Goal: Task Accomplishment & Management: Use online tool/utility

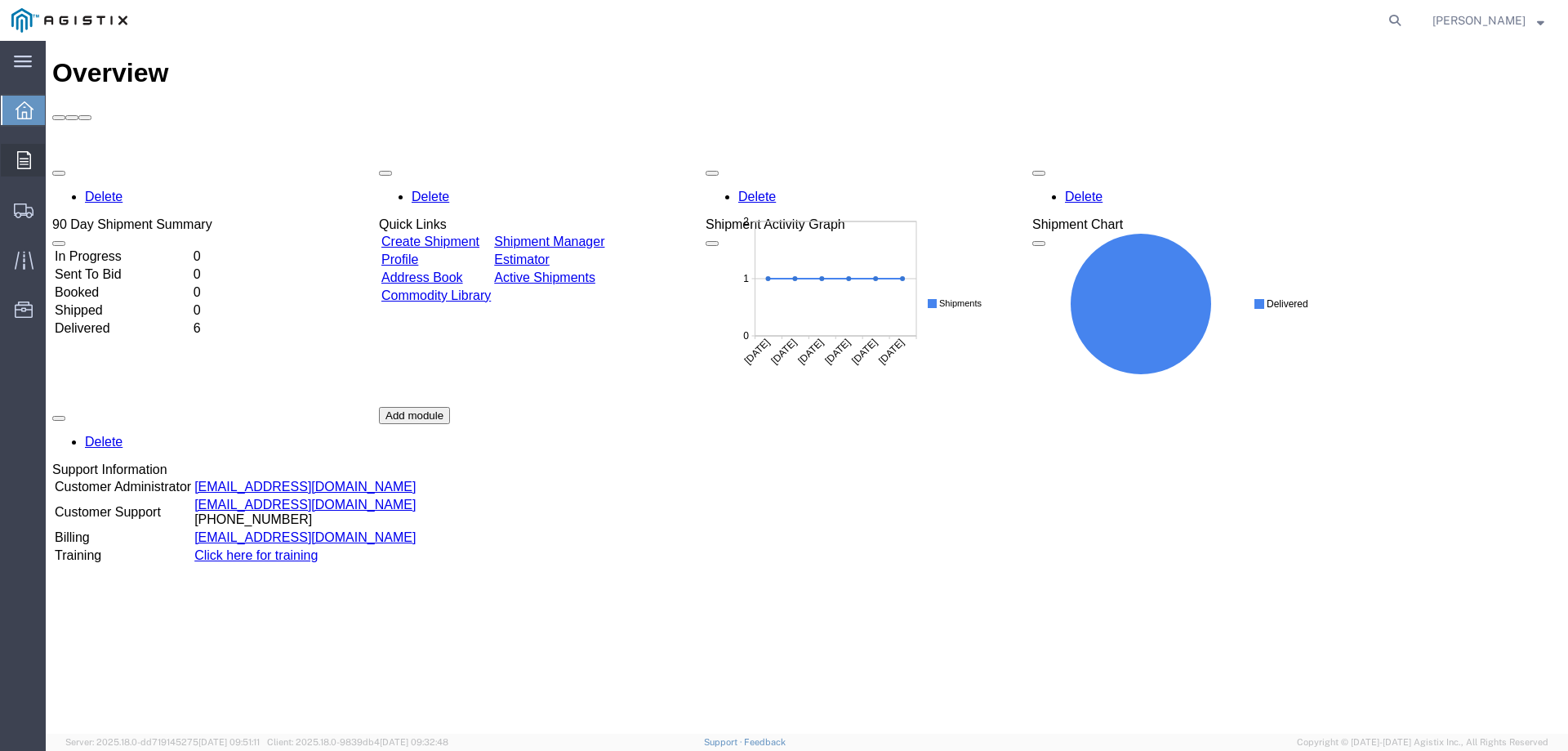
click at [56, 164] on span "Orders" at bounding box center [50, 160] width 11 height 33
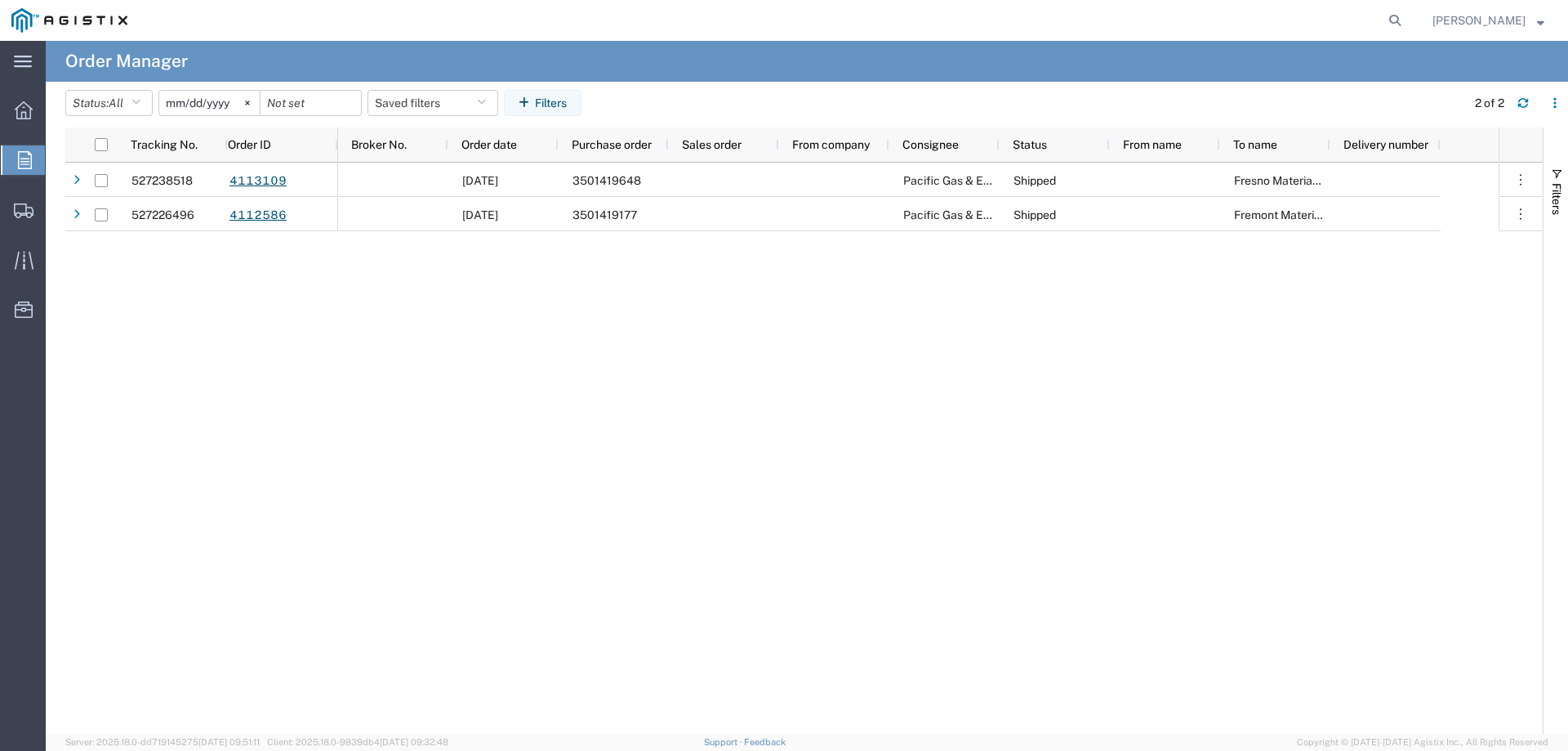
click at [229, 99] on input "[DATE]" at bounding box center [209, 103] width 100 height 25
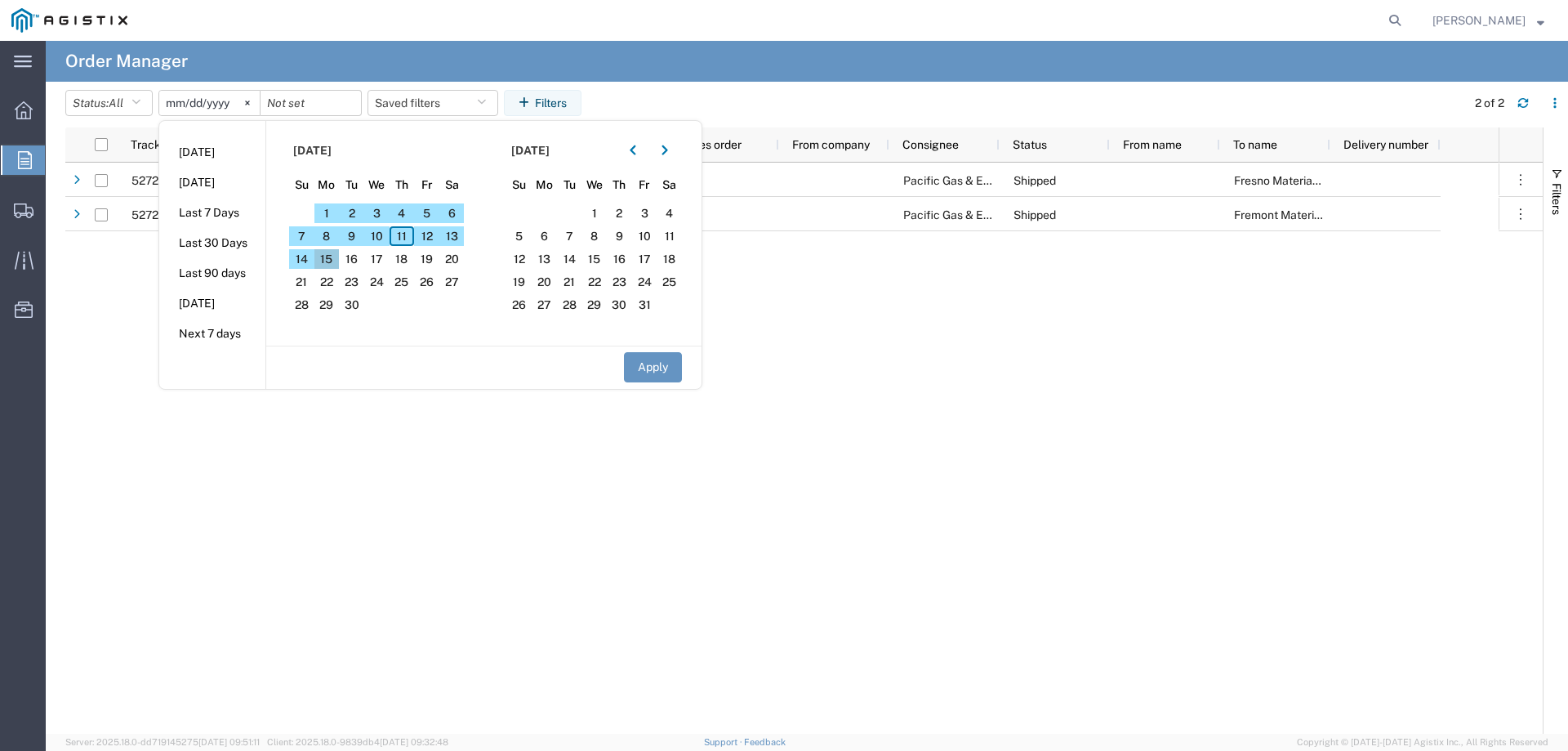
click at [325, 253] on span "15" at bounding box center [327, 259] width 25 height 19
click at [636, 149] on icon "button" at bounding box center [632, 149] width 6 height 11
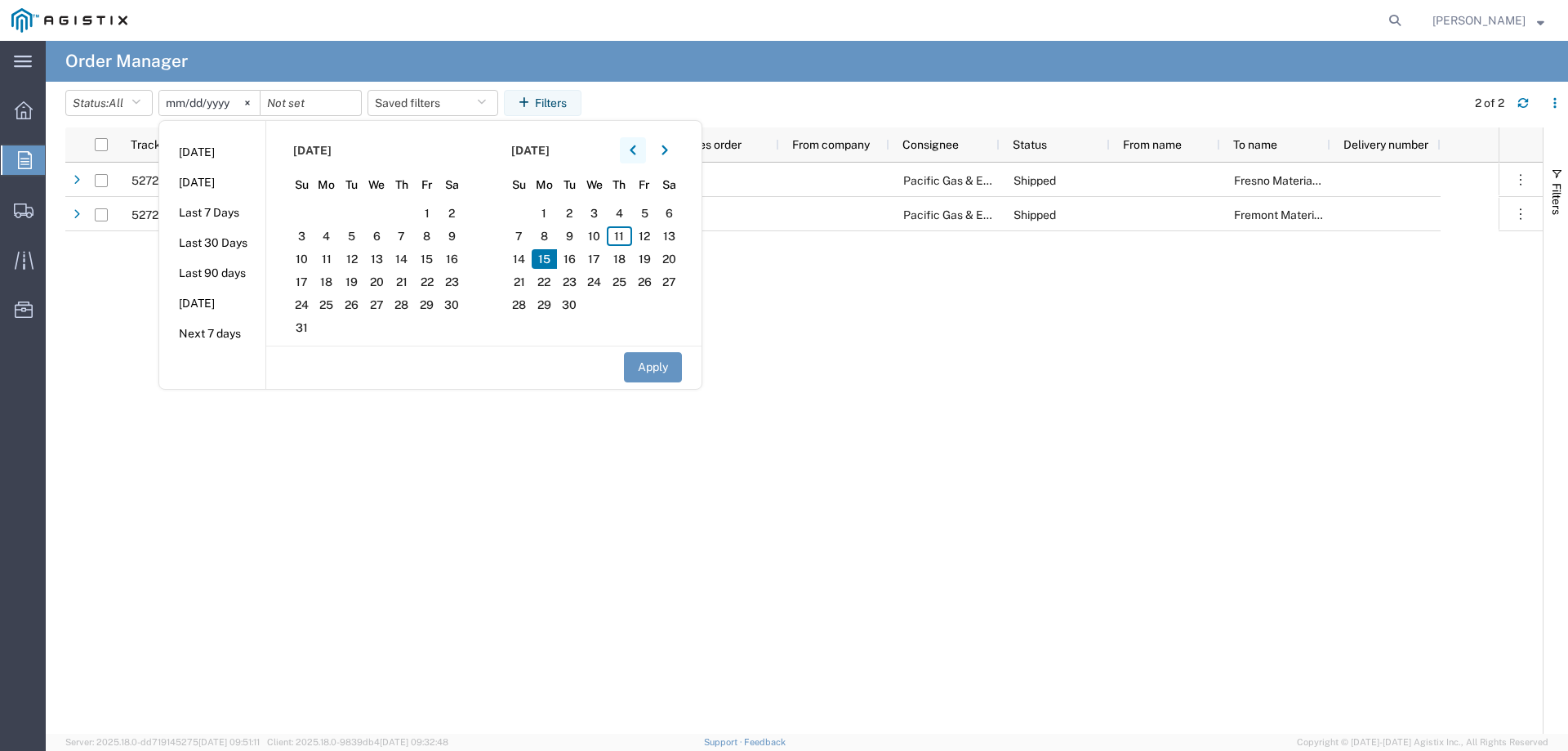
click at [636, 149] on icon "button" at bounding box center [632, 149] width 6 height 11
click at [668, 150] on icon "button" at bounding box center [664, 149] width 6 height 11
click at [47, 482] on agx-table-manager "Status: All All Cancelled Orders New Orders Updated Orders [DATE] [DATE] [DATE]…" at bounding box center [807, 407] width 1522 height 652
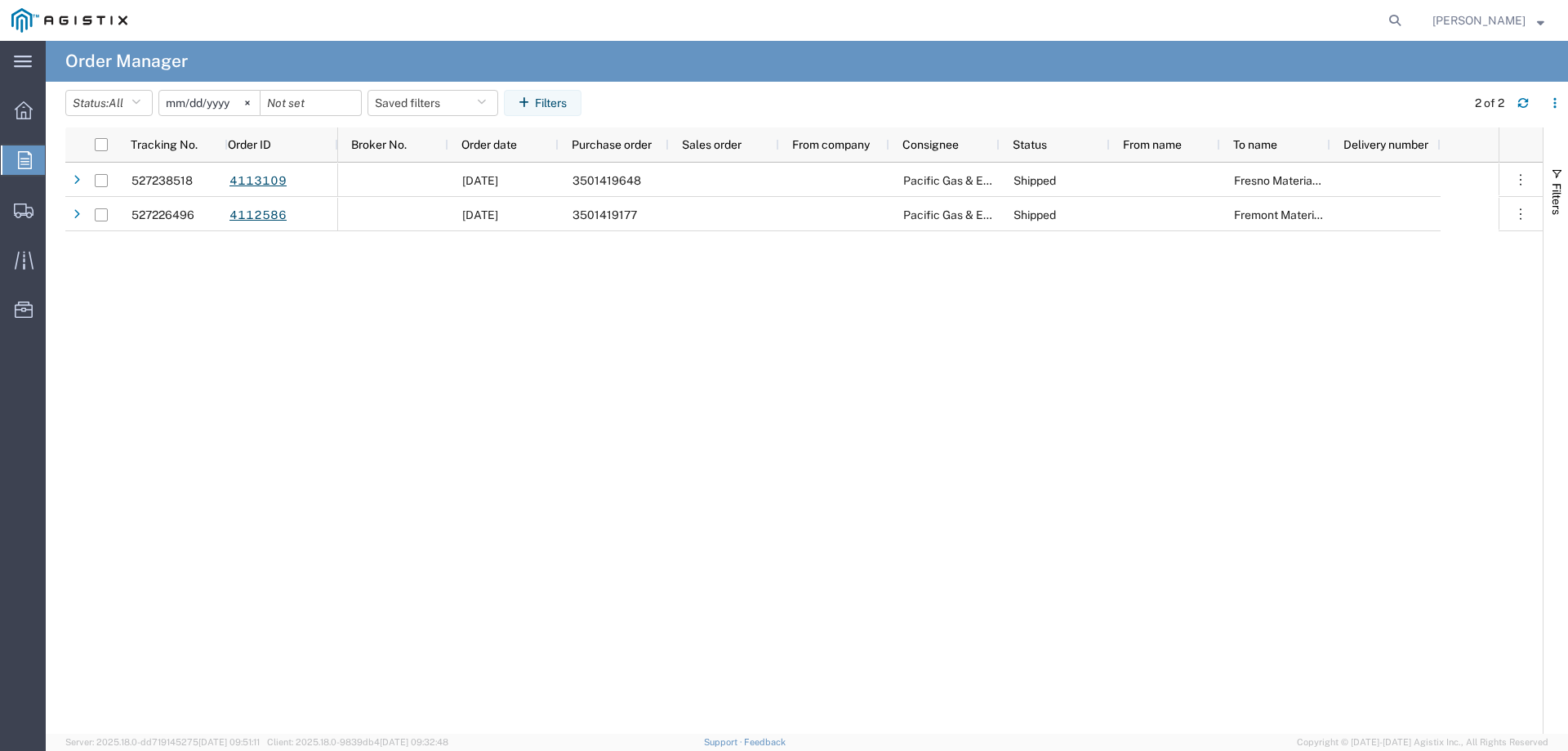
click at [213, 105] on input "[DATE]" at bounding box center [209, 103] width 100 height 25
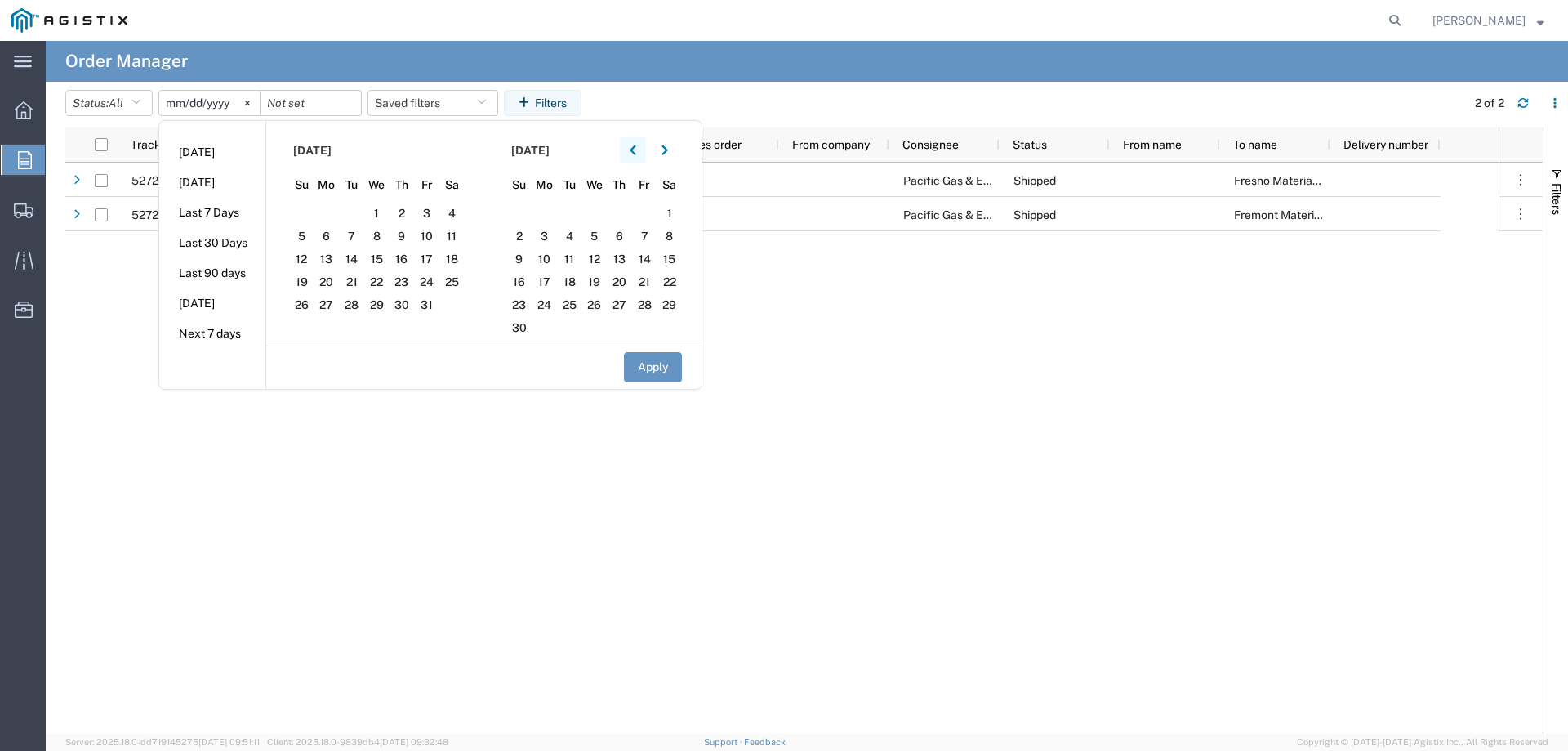
click at [636, 147] on icon "button" at bounding box center [632, 149] width 6 height 11
click at [430, 263] on span "15" at bounding box center [426, 259] width 25 height 19
click at [659, 374] on button "Apply" at bounding box center [653, 367] width 58 height 30
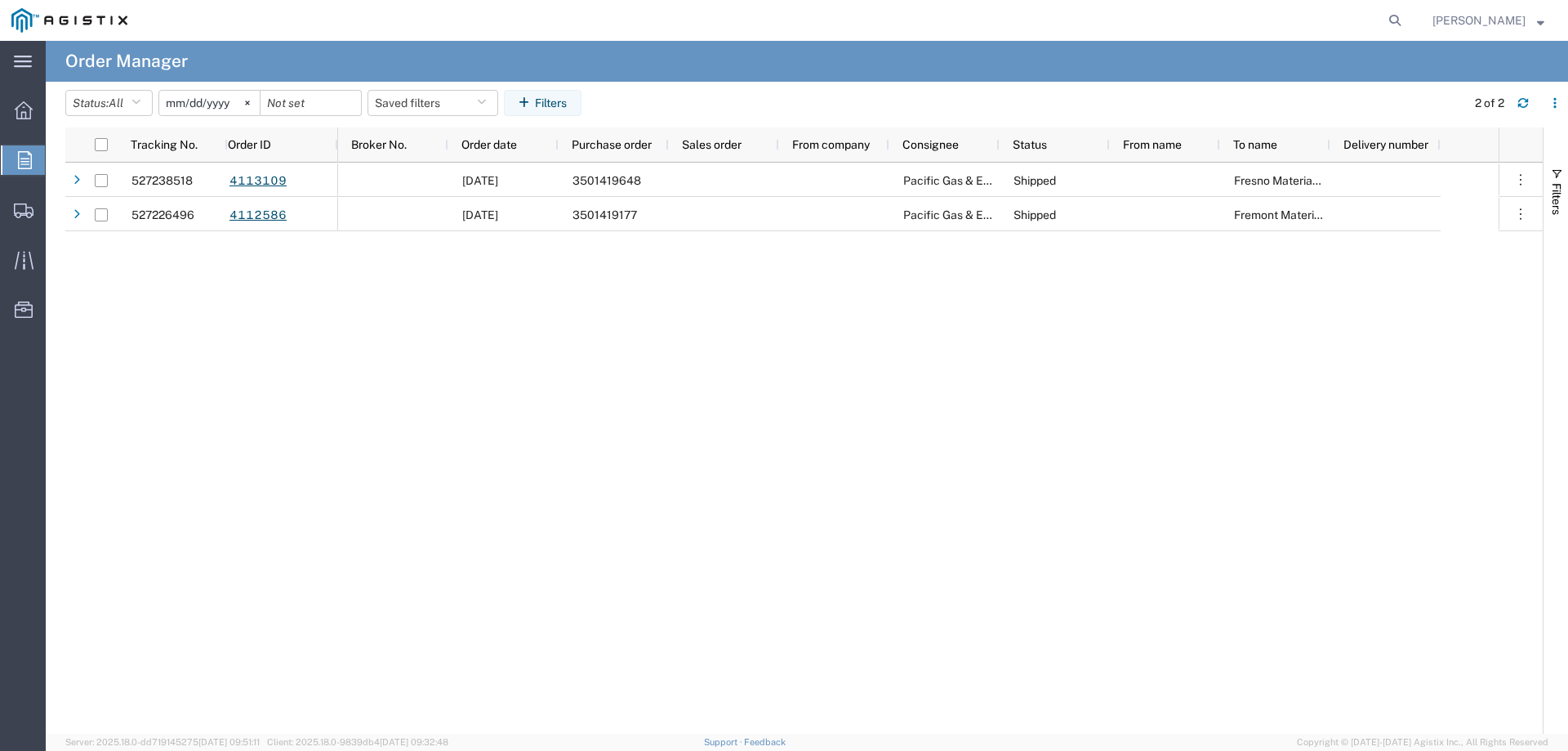
click at [197, 104] on input "[DATE]" at bounding box center [209, 103] width 100 height 25
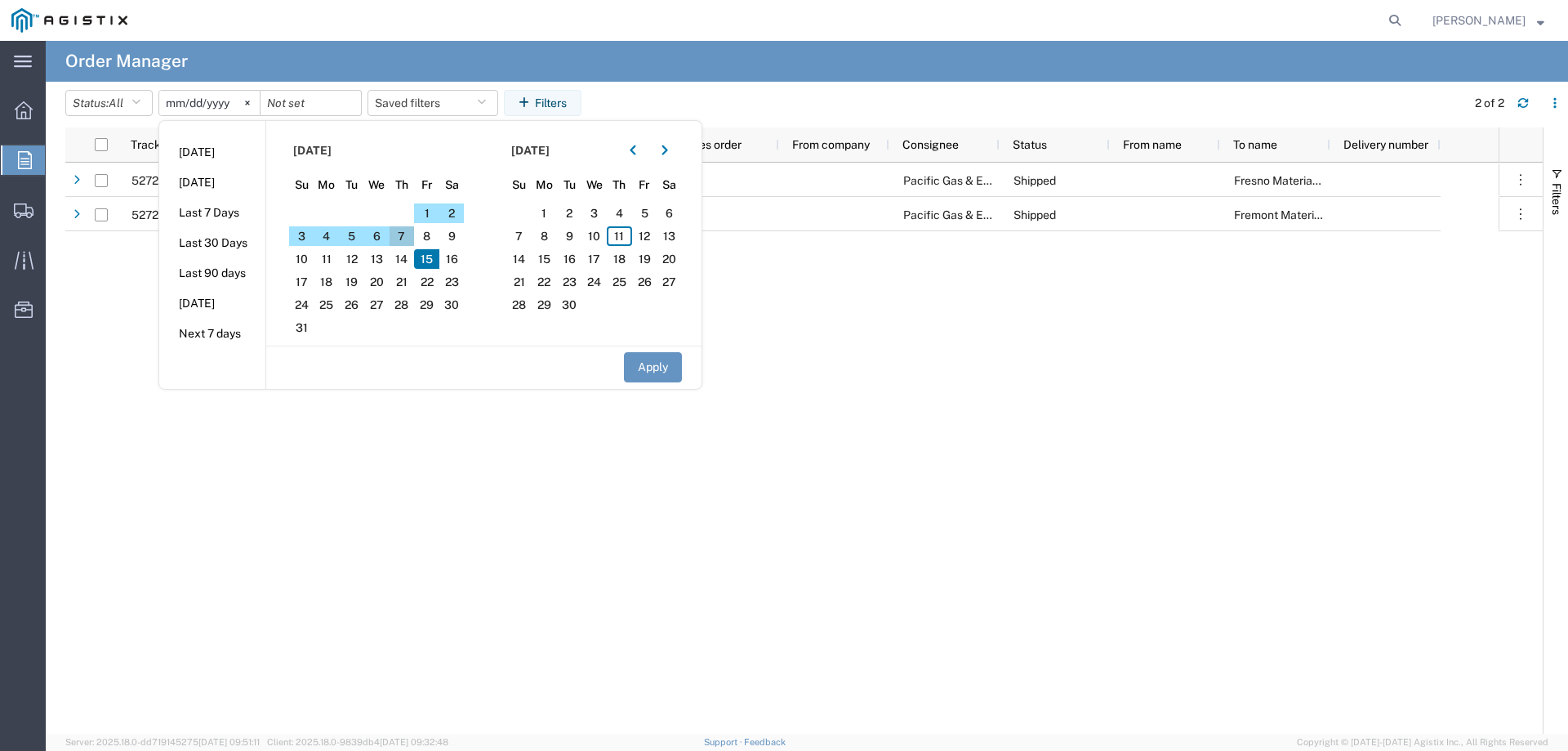
click at [407, 227] on span "7" at bounding box center [402, 236] width 25 height 19
click at [639, 364] on button "Apply" at bounding box center [653, 367] width 58 height 30
type input "[DATE]"
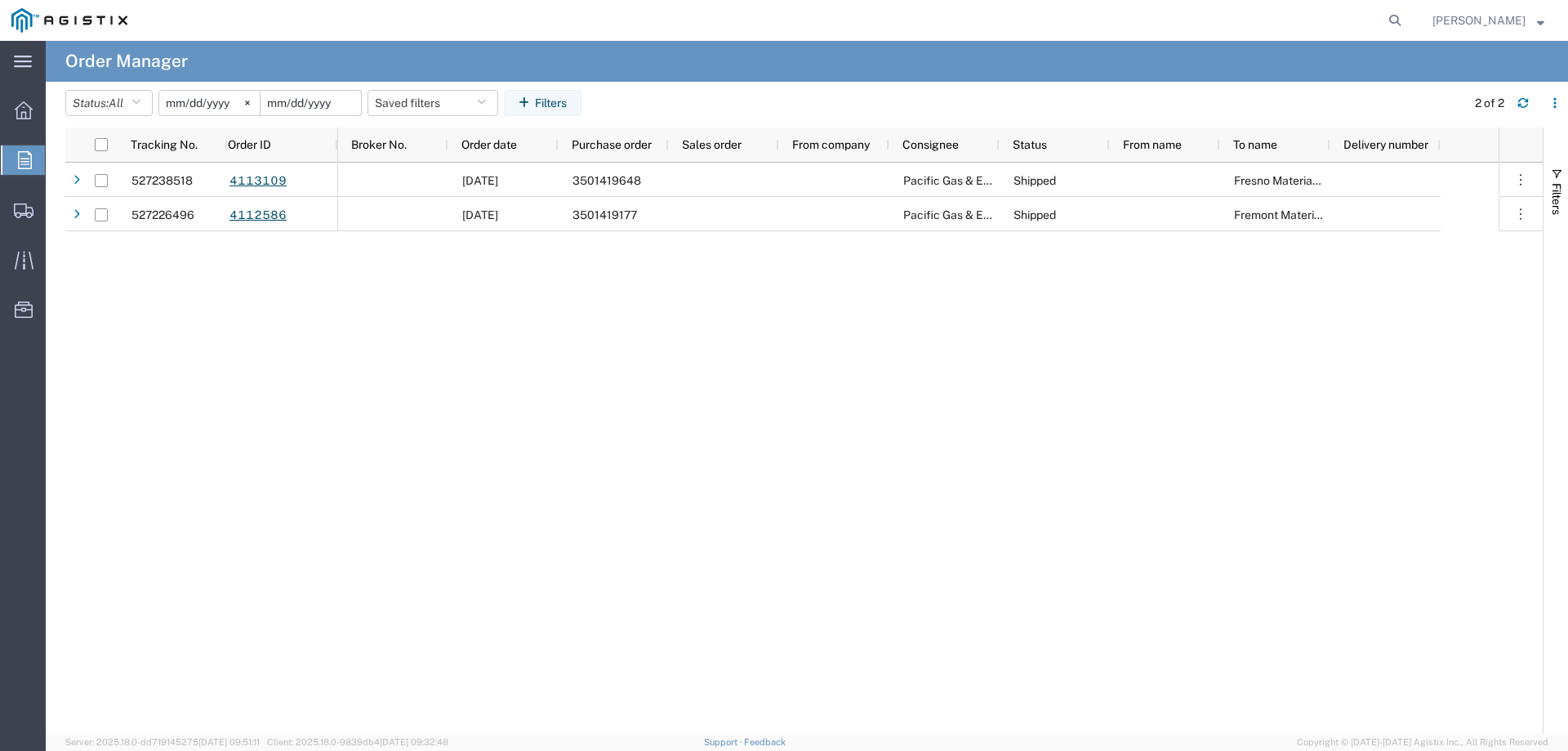
click at [329, 110] on input "date" at bounding box center [310, 103] width 100 height 25
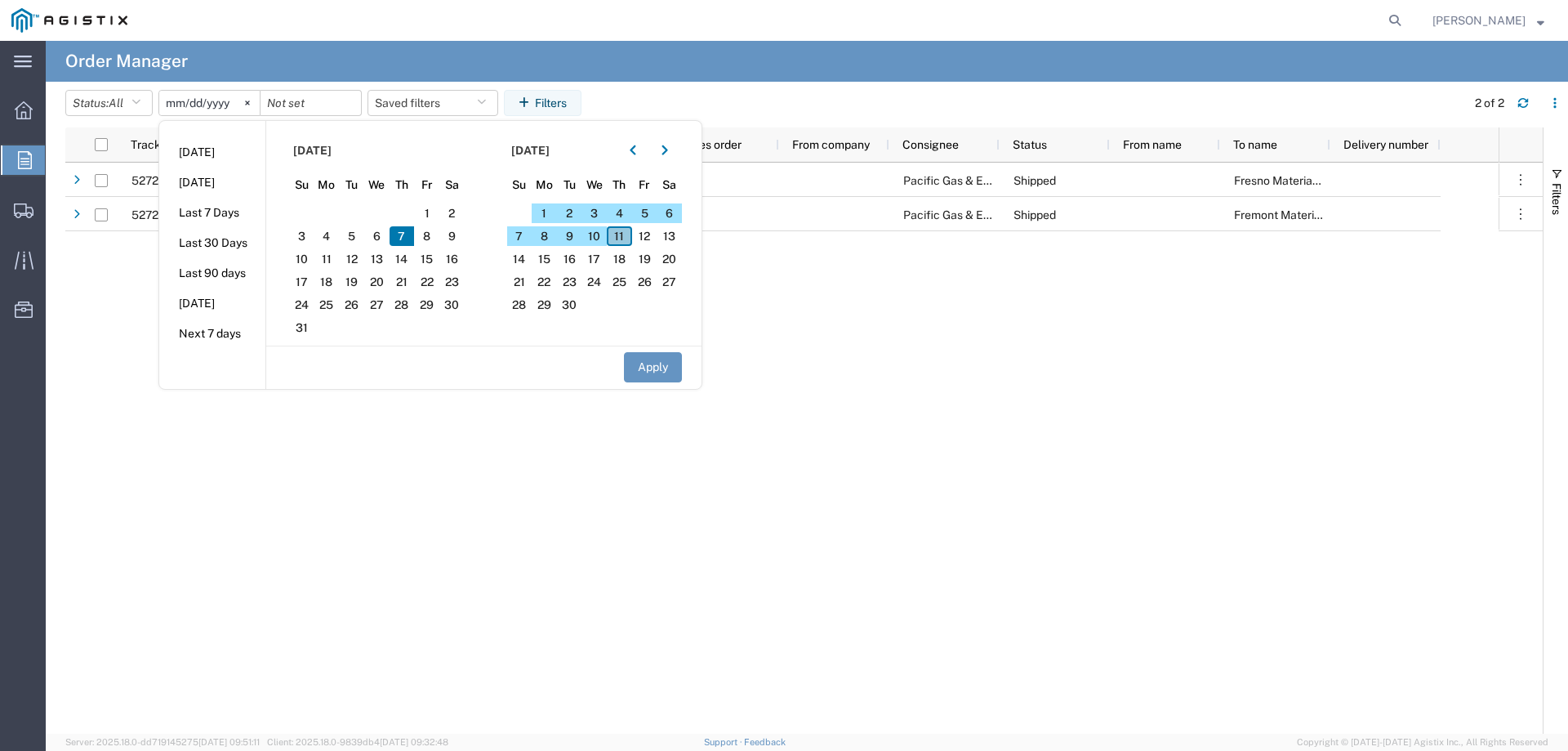
click at [628, 241] on span "11" at bounding box center [619, 236] width 25 height 19
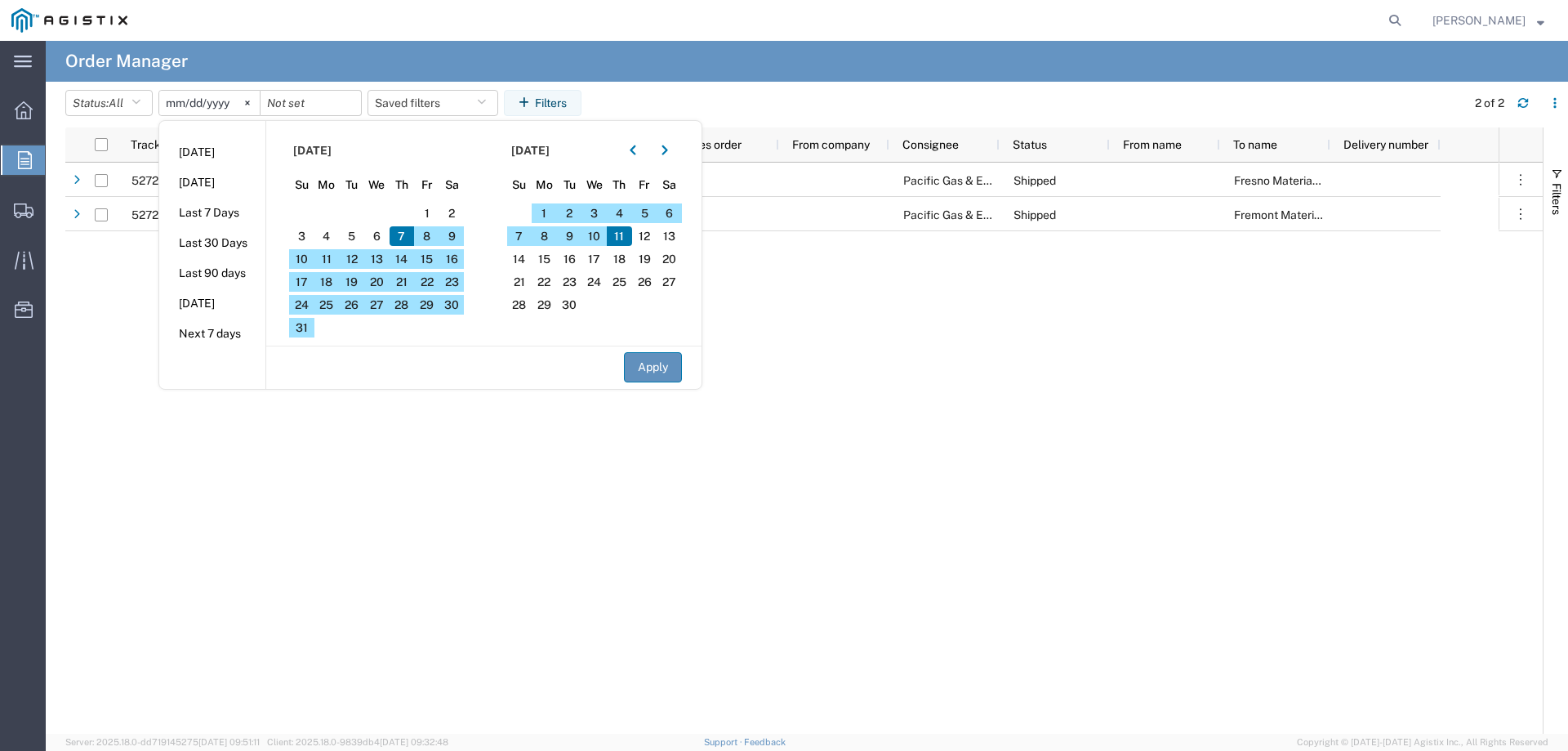
click at [660, 365] on button "Apply" at bounding box center [653, 367] width 58 height 30
type input "[DATE]"
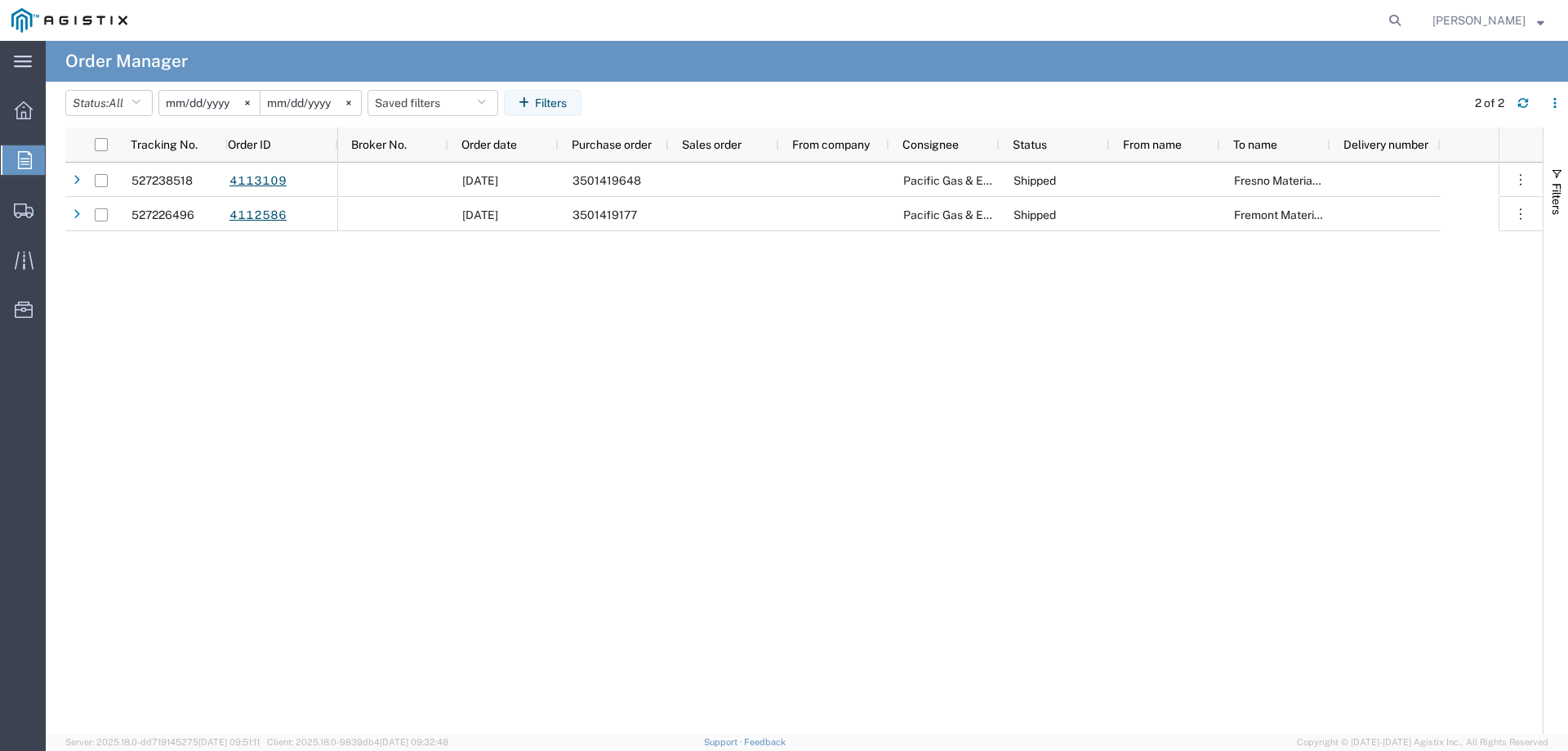
click at [207, 103] on input "[DATE]" at bounding box center [209, 103] width 100 height 25
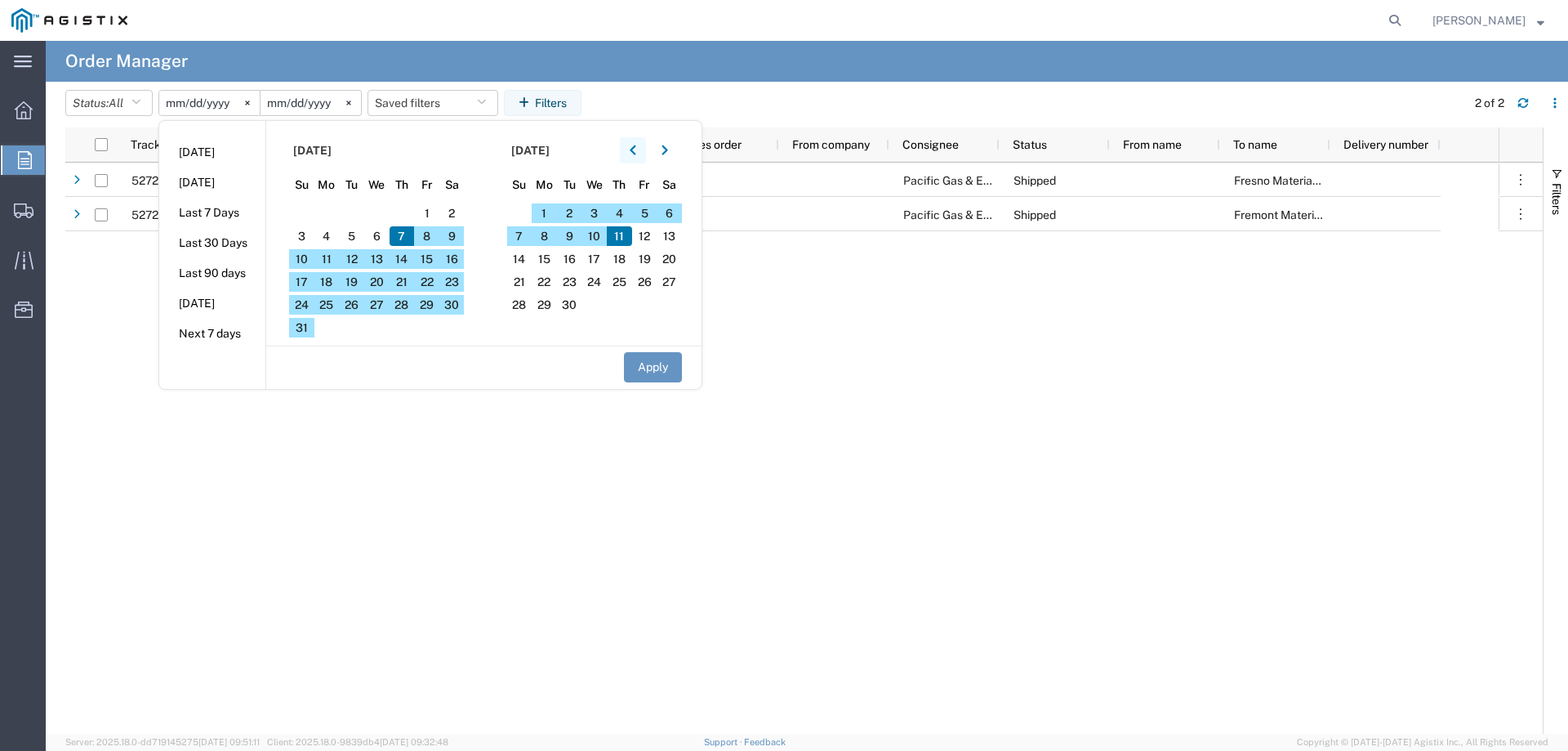
click at [635, 151] on icon "button" at bounding box center [632, 149] width 6 height 10
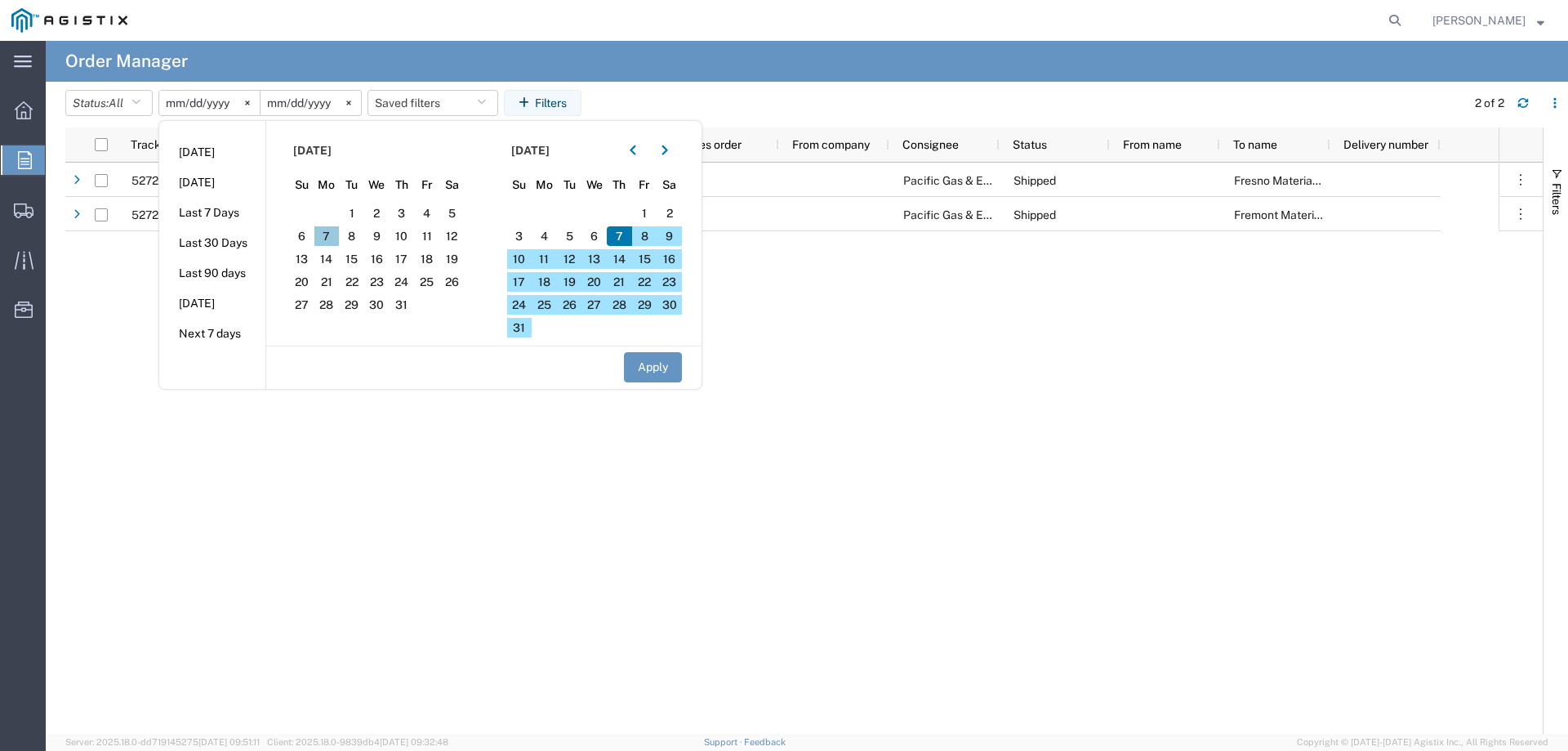
click at [338, 230] on span "7" at bounding box center [327, 236] width 25 height 19
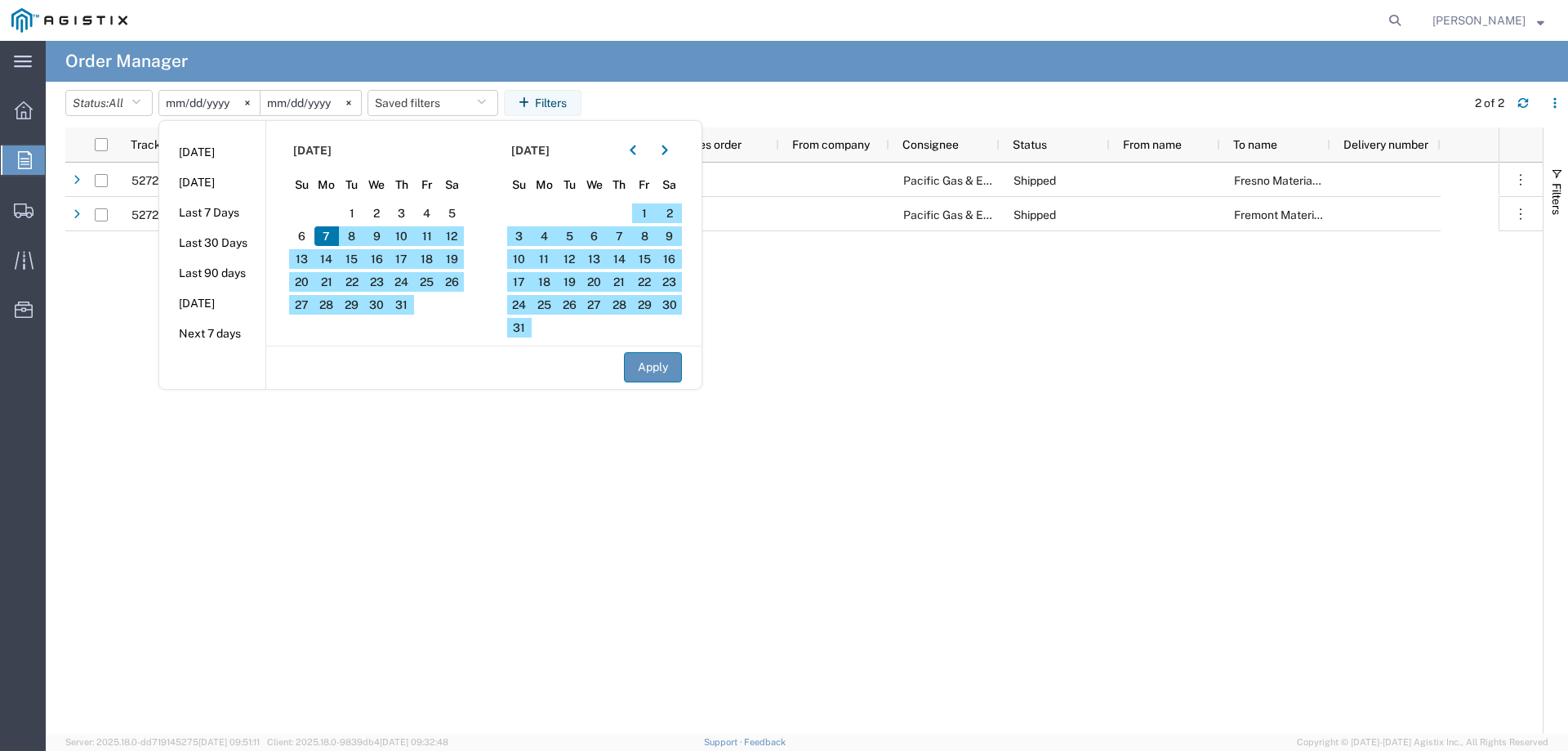
click at [671, 359] on button "Apply" at bounding box center [653, 367] width 58 height 30
type input "[DATE]"
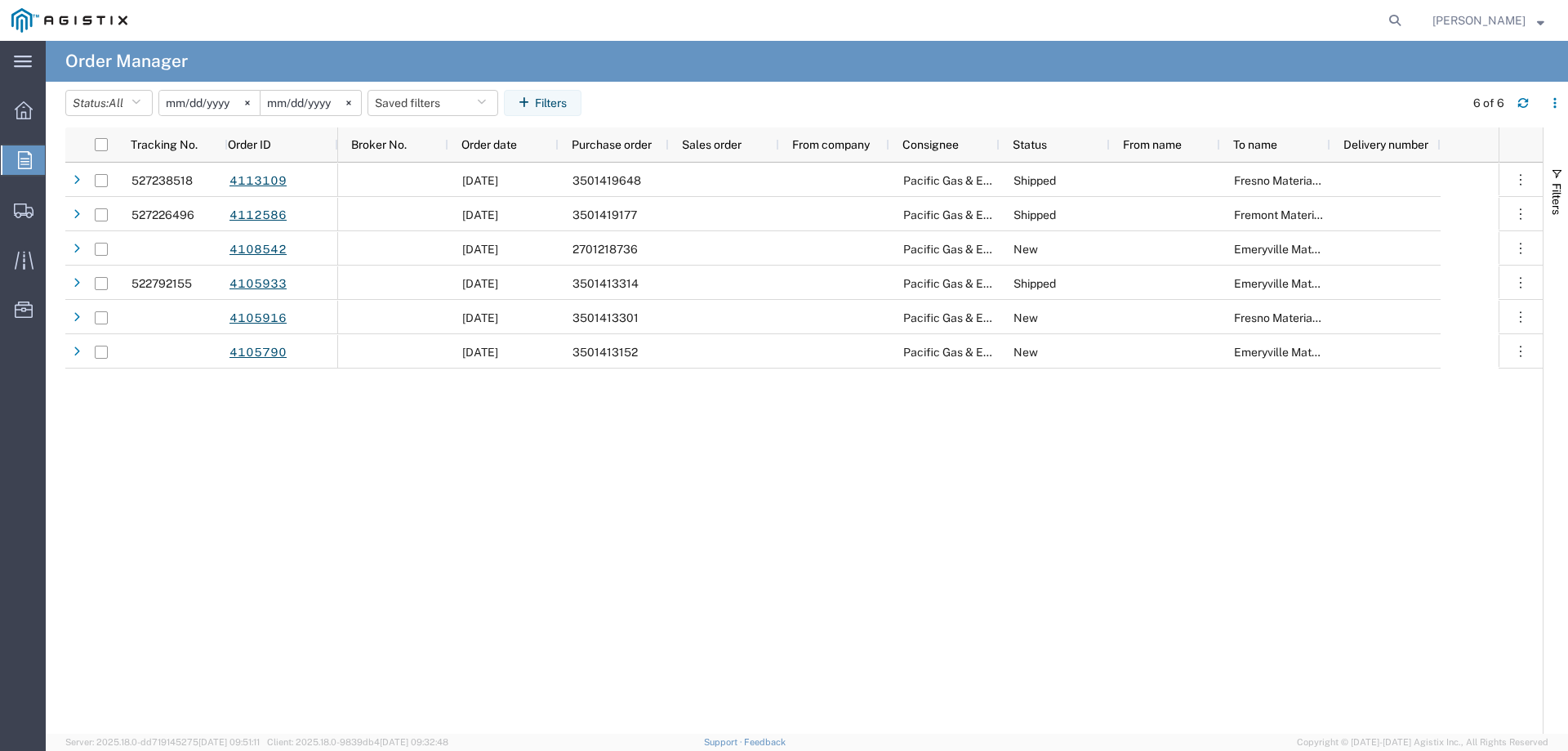
click at [616, 487] on div "[DATE] 3501419648 Pacific Gas & Electric Company Shipped [GEOGRAPHIC_DATA] Mate…" at bounding box center [918, 448] width 1160 height 571
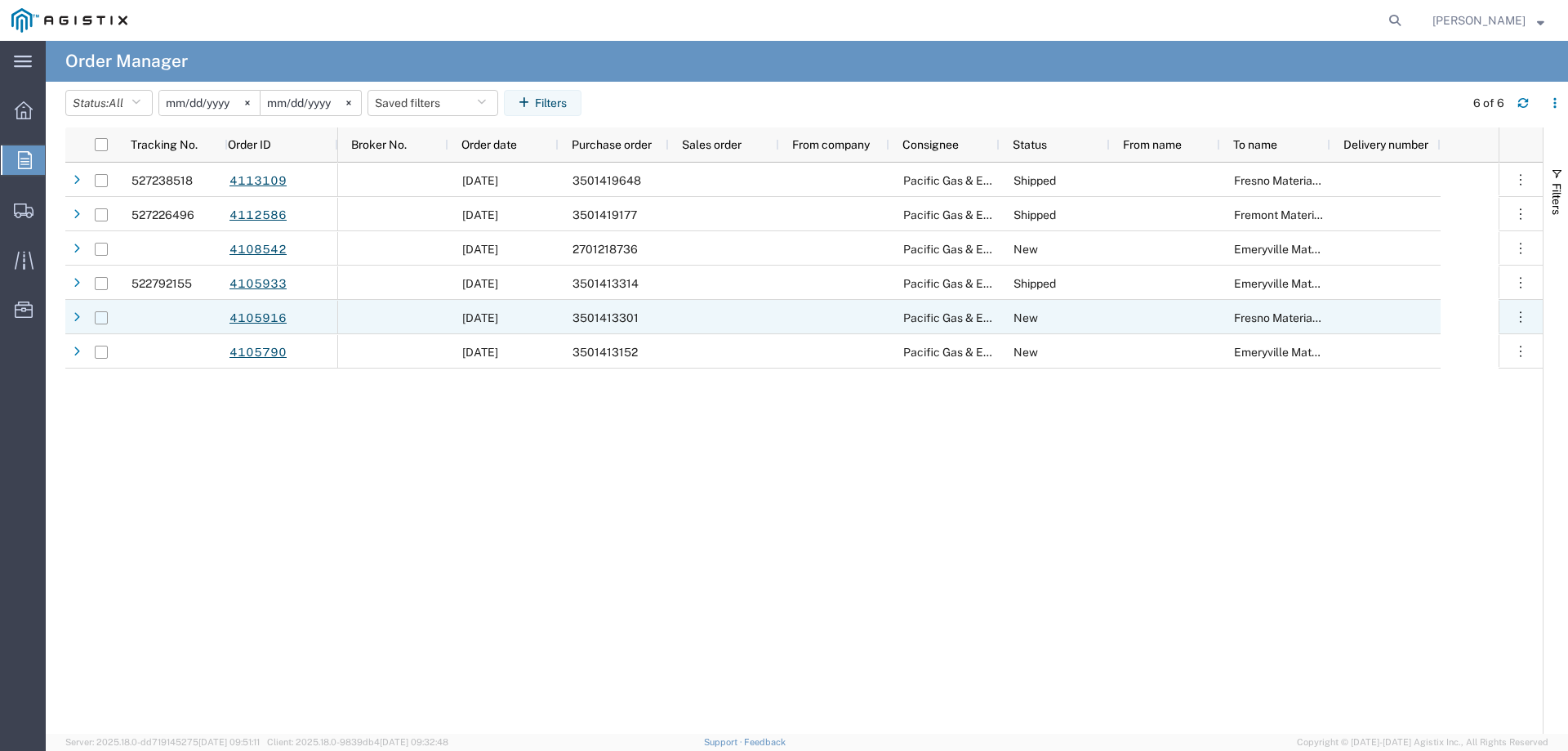
click at [105, 314] on input "Press Space to toggle row selection (unchecked)" at bounding box center [101, 317] width 13 height 13
checkbox input "true"
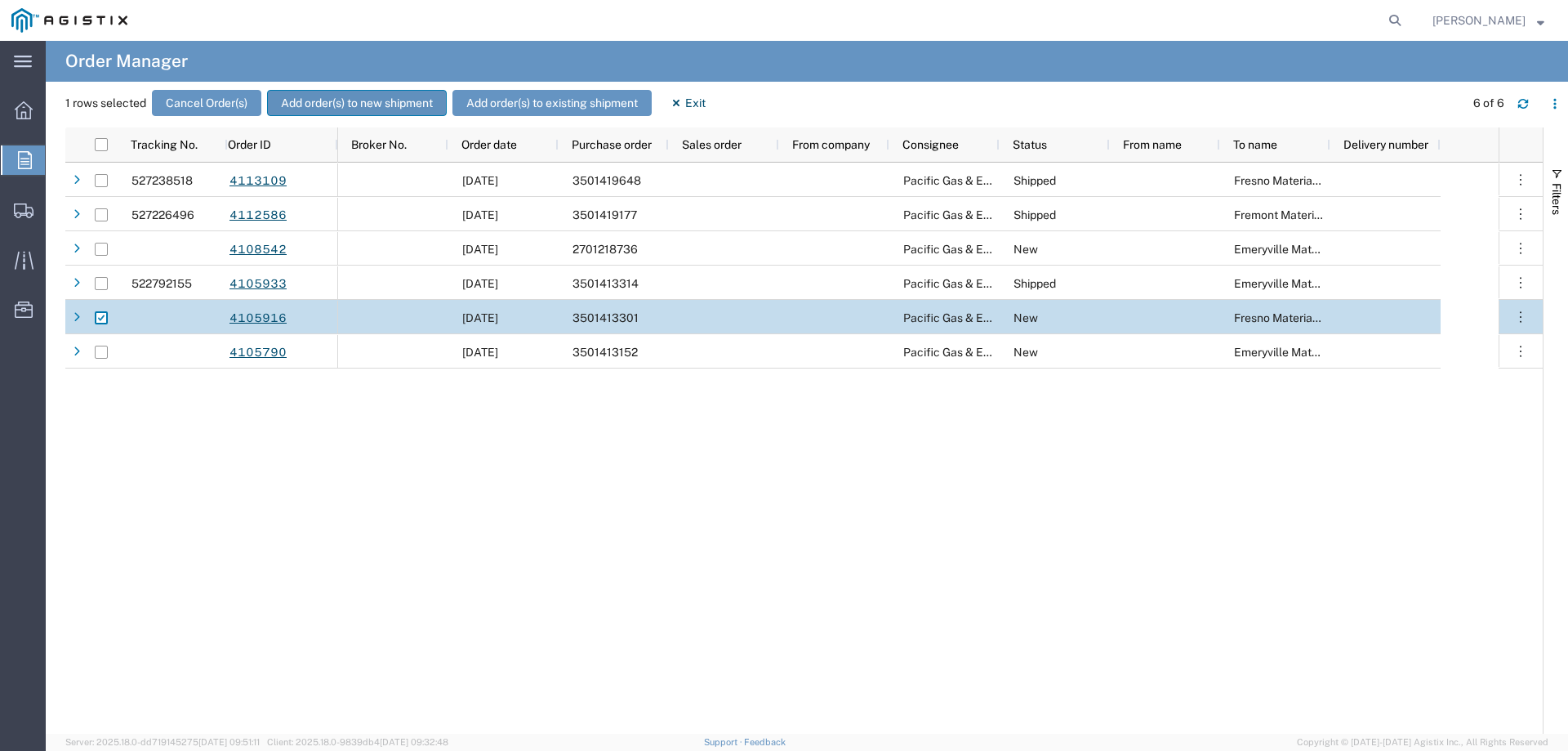
click at [365, 98] on button "Add order(s) to new shipment" at bounding box center [357, 103] width 179 height 26
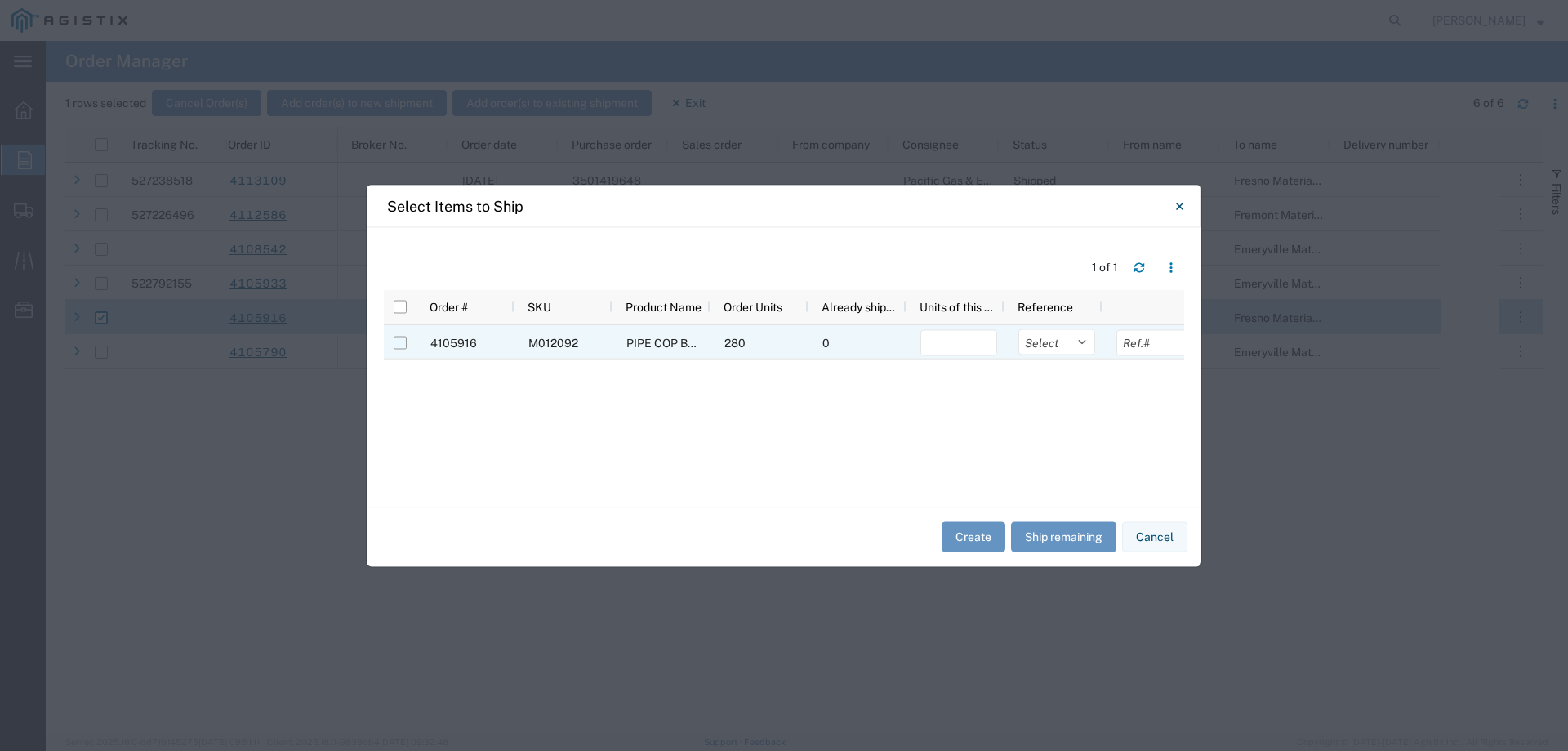
click at [399, 347] on input "Press Space to toggle row selection (unchecked)" at bounding box center [400, 342] width 13 height 13
checkbox input "true"
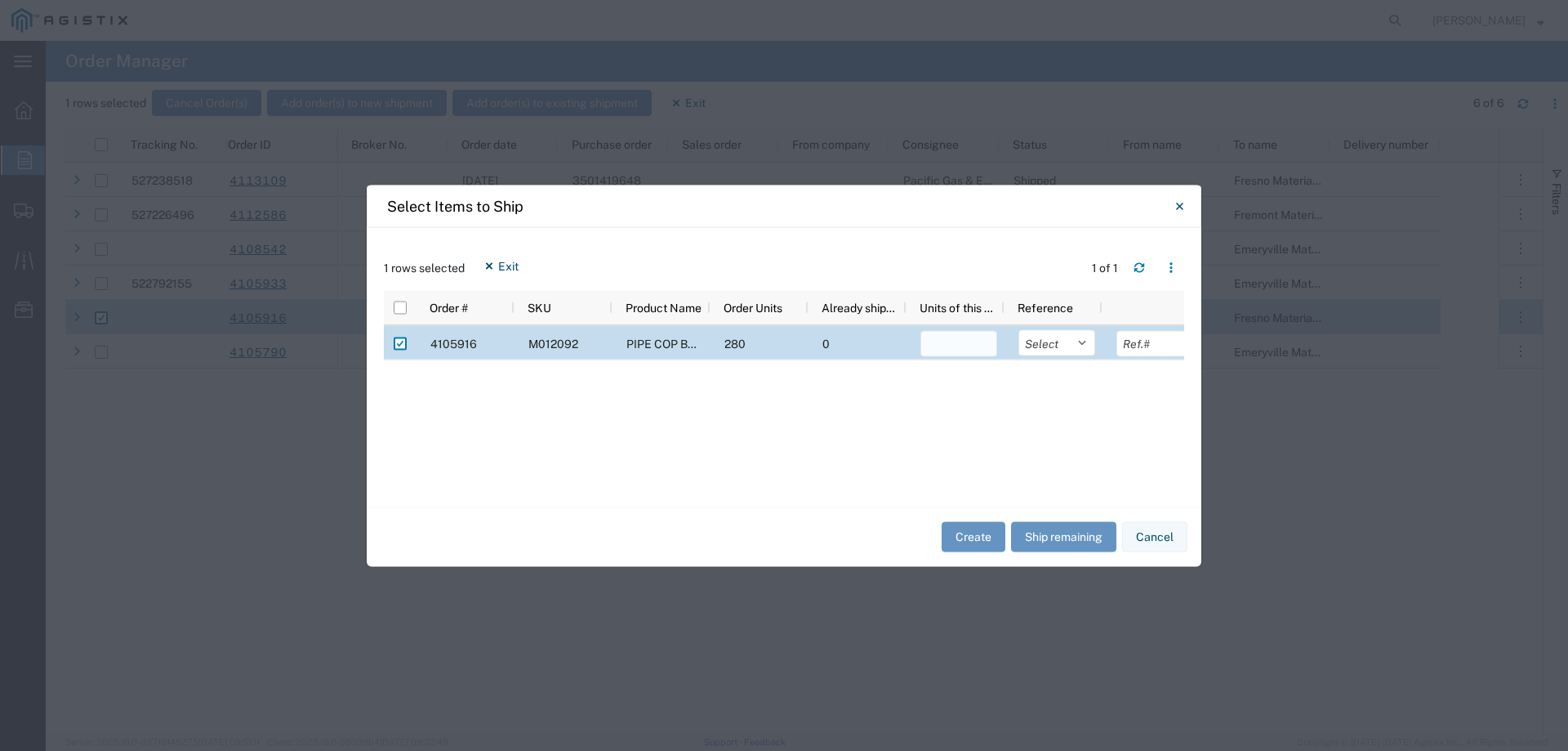
click at [969, 342] on input "number" at bounding box center [958, 343] width 76 height 26
type input "280"
click at [1063, 346] on select "Select Purchase Order Delivery Number" at bounding box center [1056, 342] width 76 height 26
select select "PURCHORD"
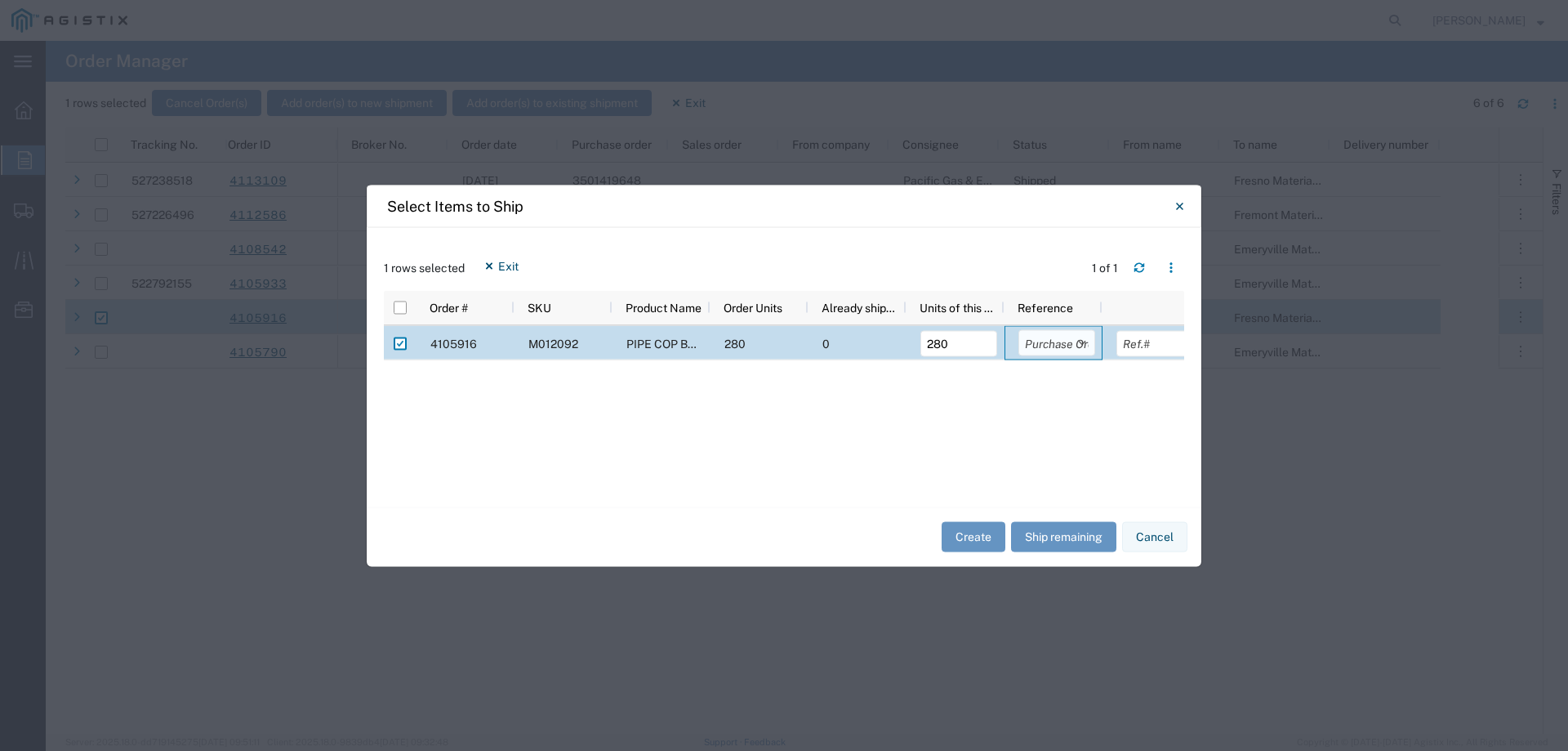
click at [1019, 329] on select "Select Purchase Order Delivery Number" at bounding box center [1056, 342] width 76 height 26
click at [967, 542] on button "Create" at bounding box center [973, 537] width 63 height 30
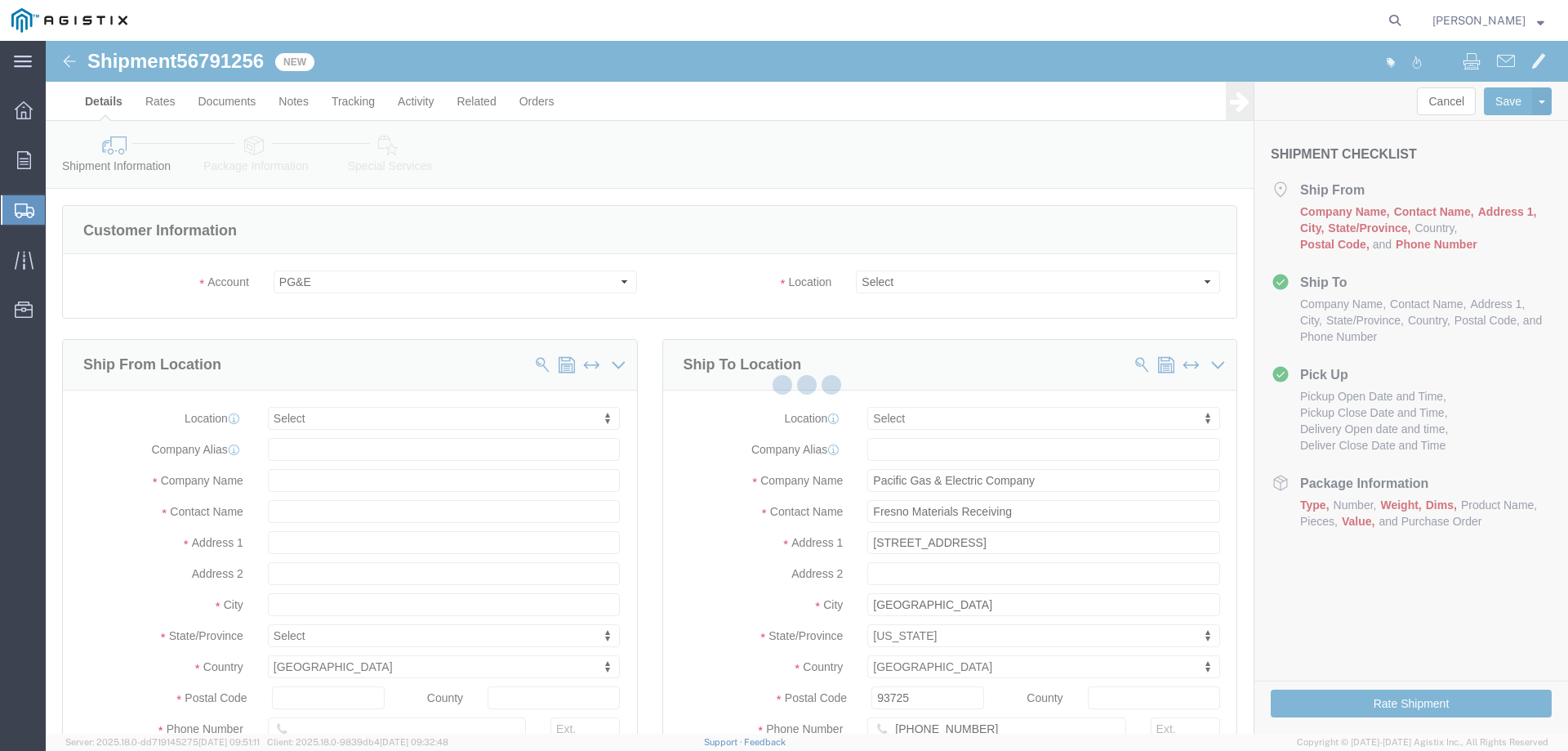
select select
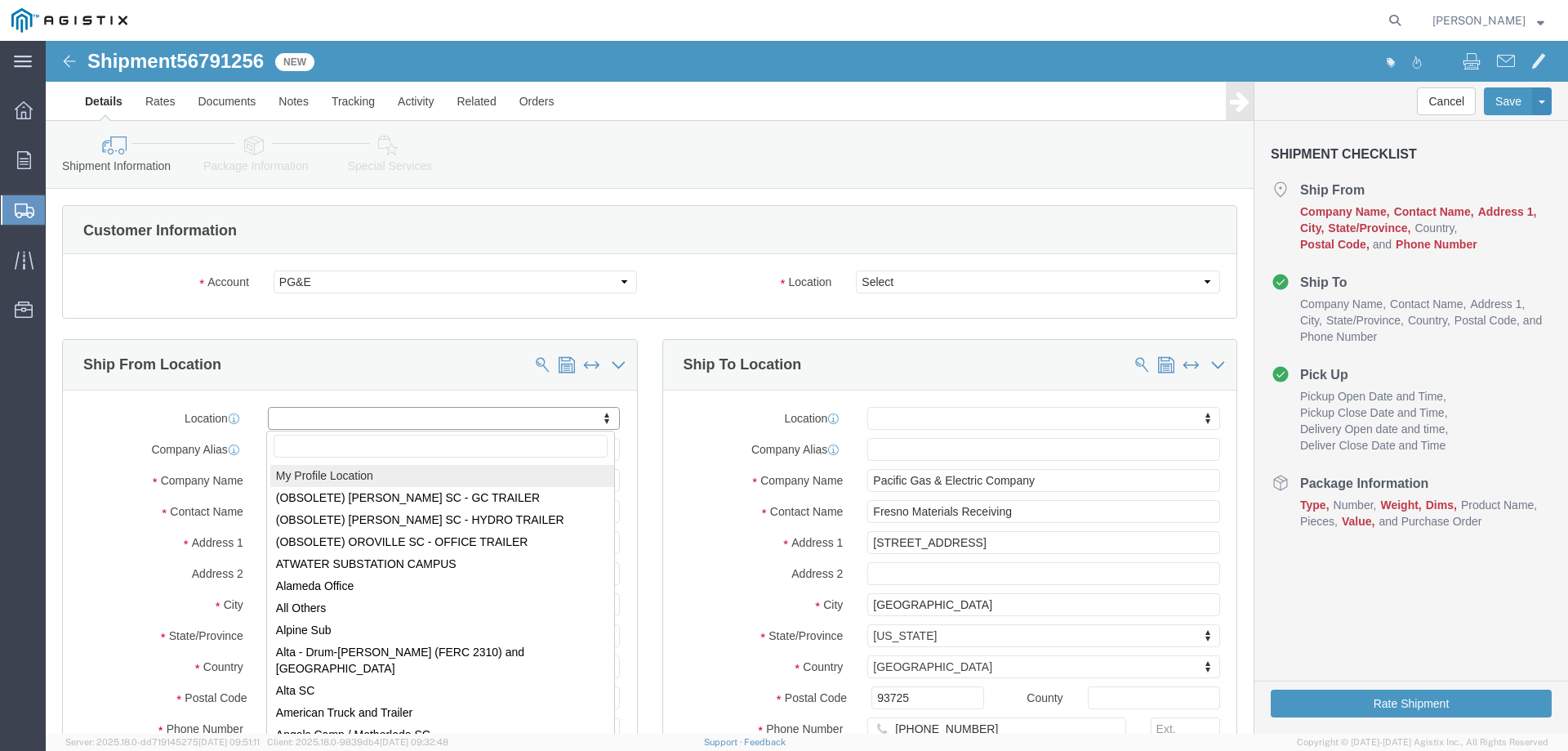
select select "MYPROFILE"
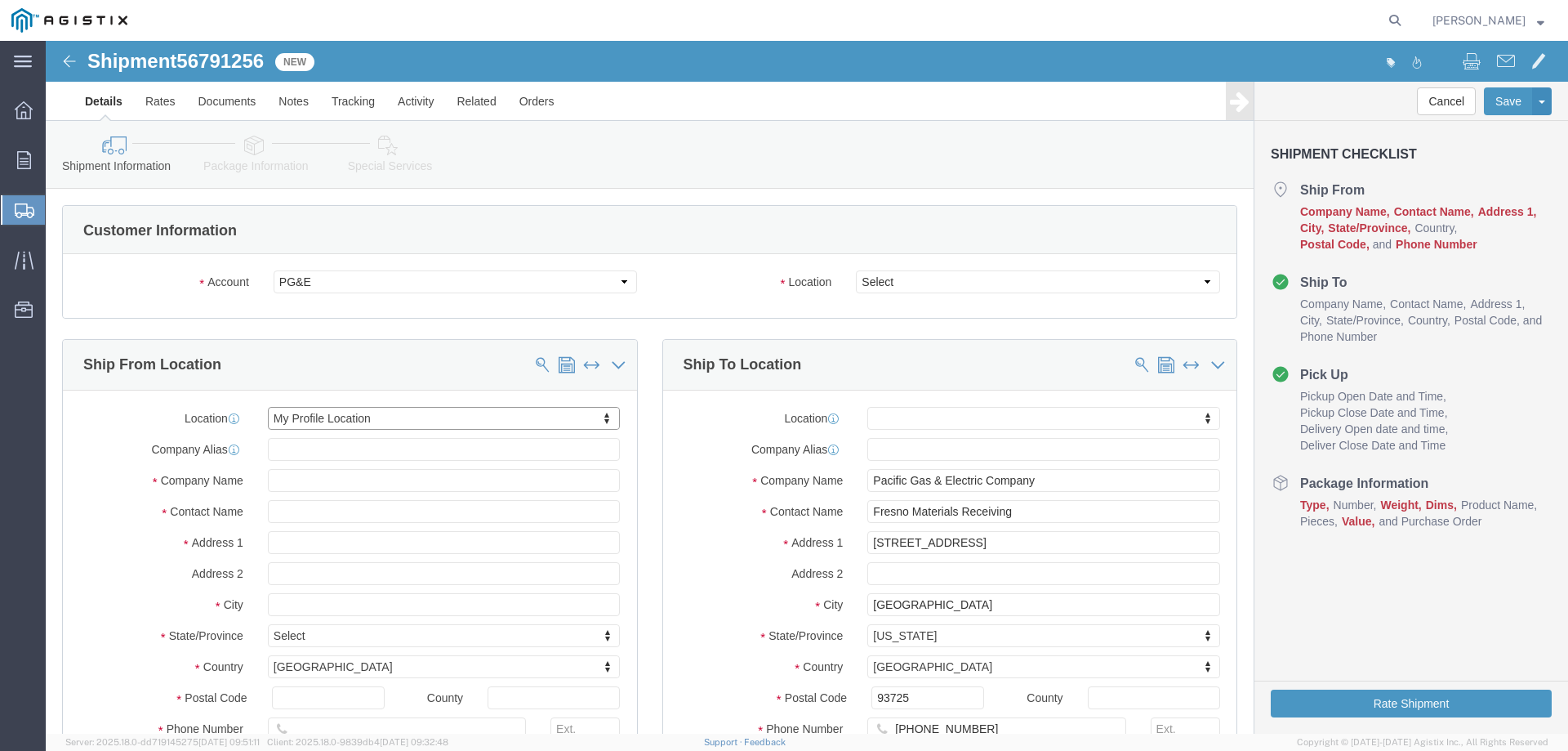
select select "CA"
click select "Select All Others [GEOGRAPHIC_DATA] [GEOGRAPHIC_DATA] [GEOGRAPHIC_DATA] [GEOGRA…"
select select "19745"
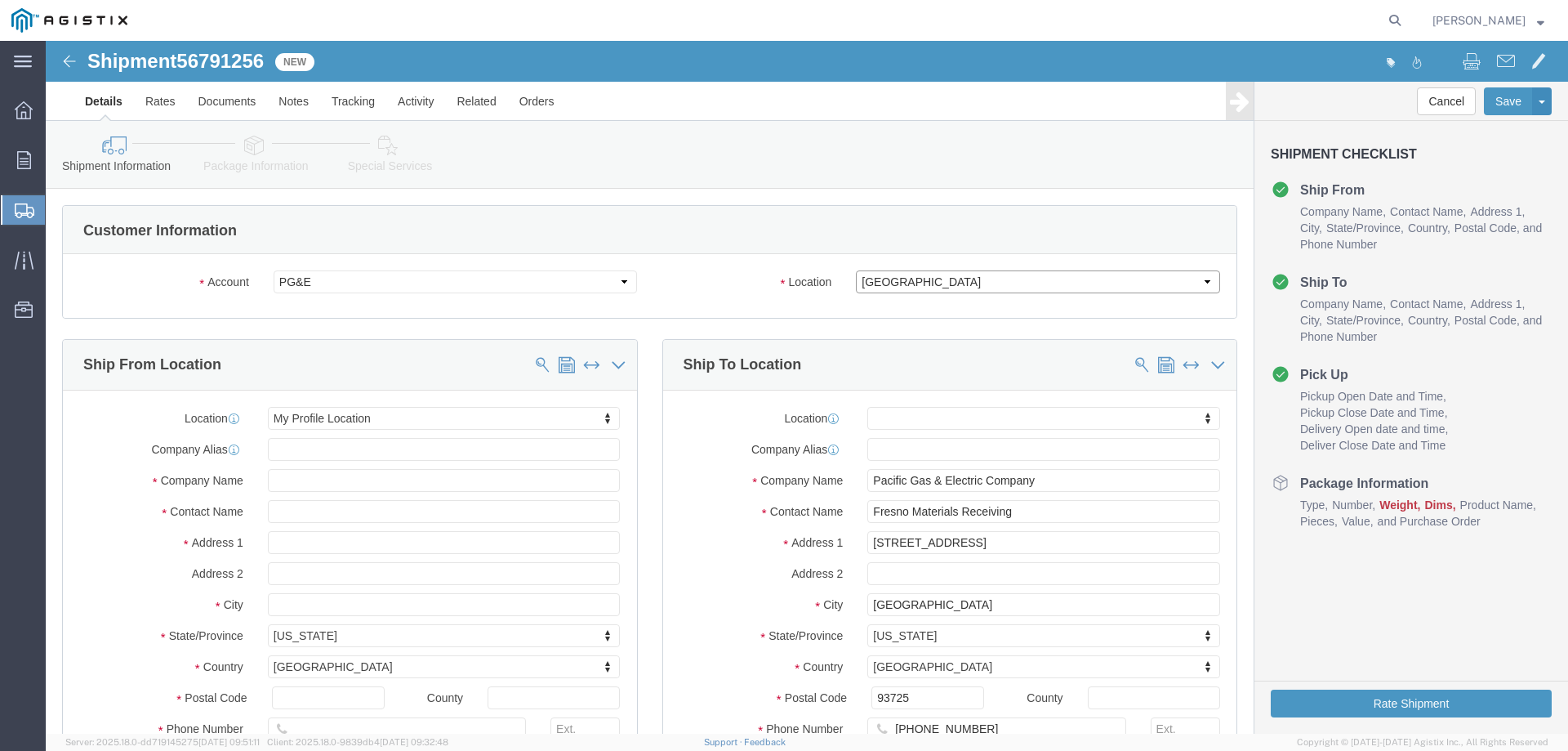
click select "Select All Others [GEOGRAPHIC_DATA] [GEOGRAPHIC_DATA] [GEOGRAPHIC_DATA] [GEOGRA…"
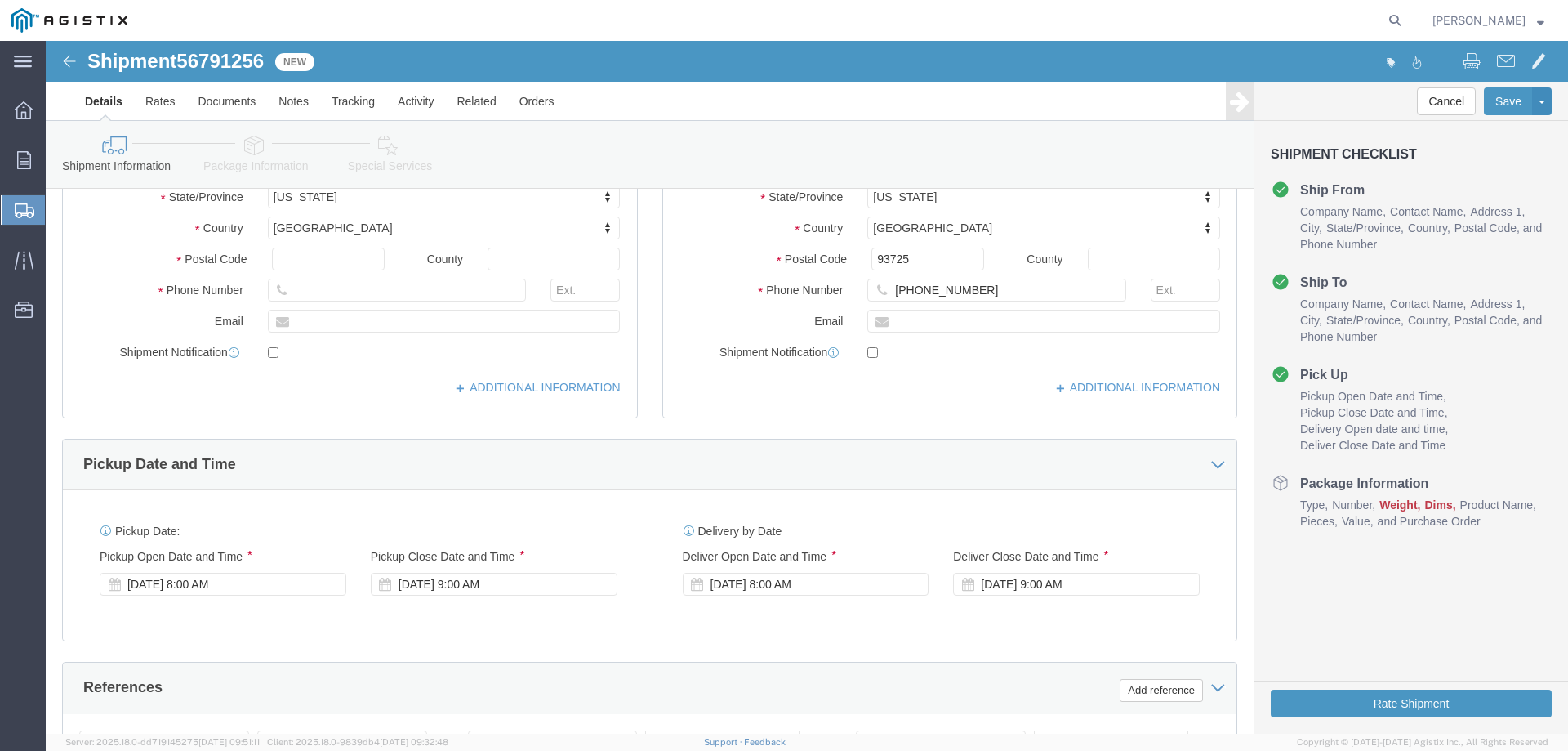
scroll to position [490, 0]
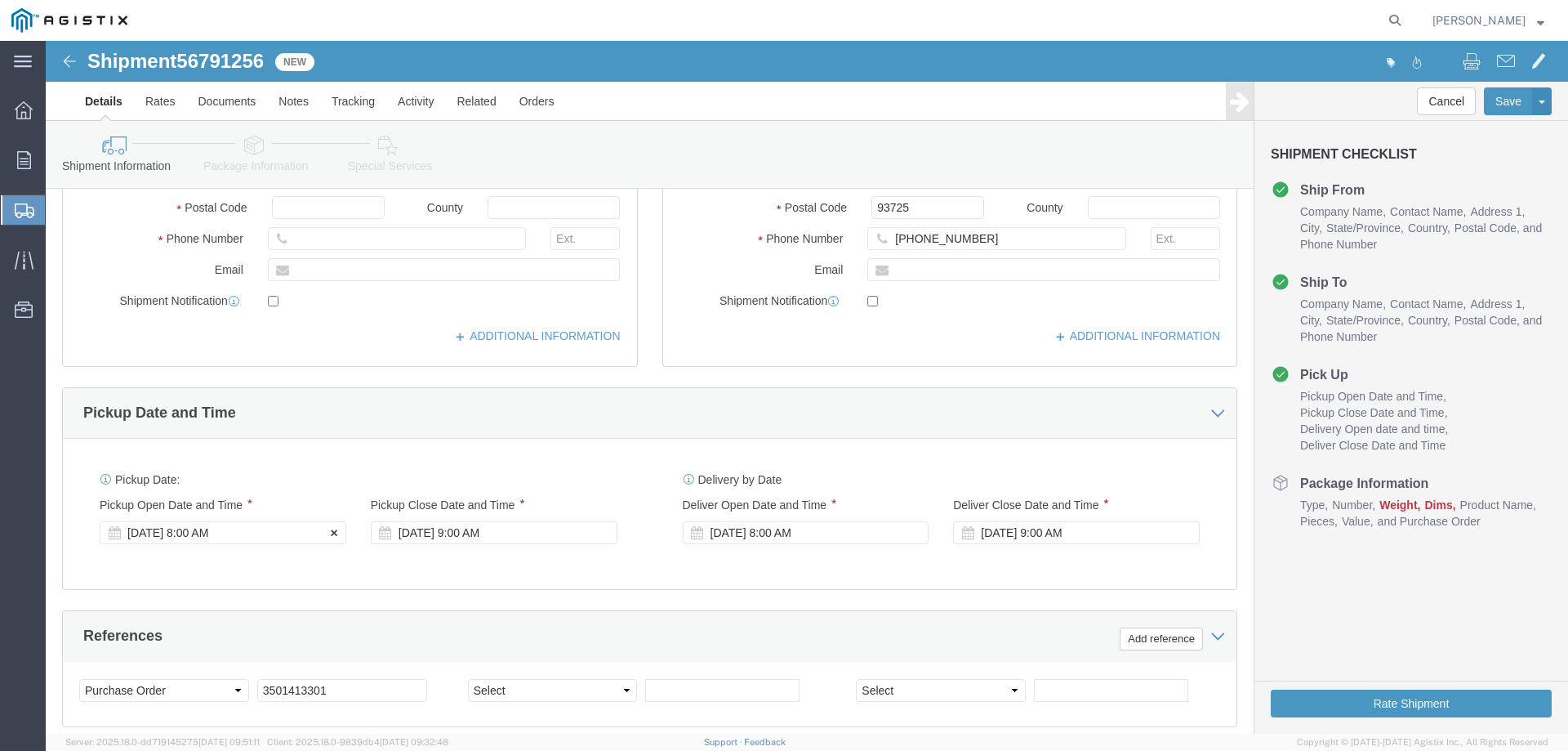
click div "[DATE] 8:00 AM"
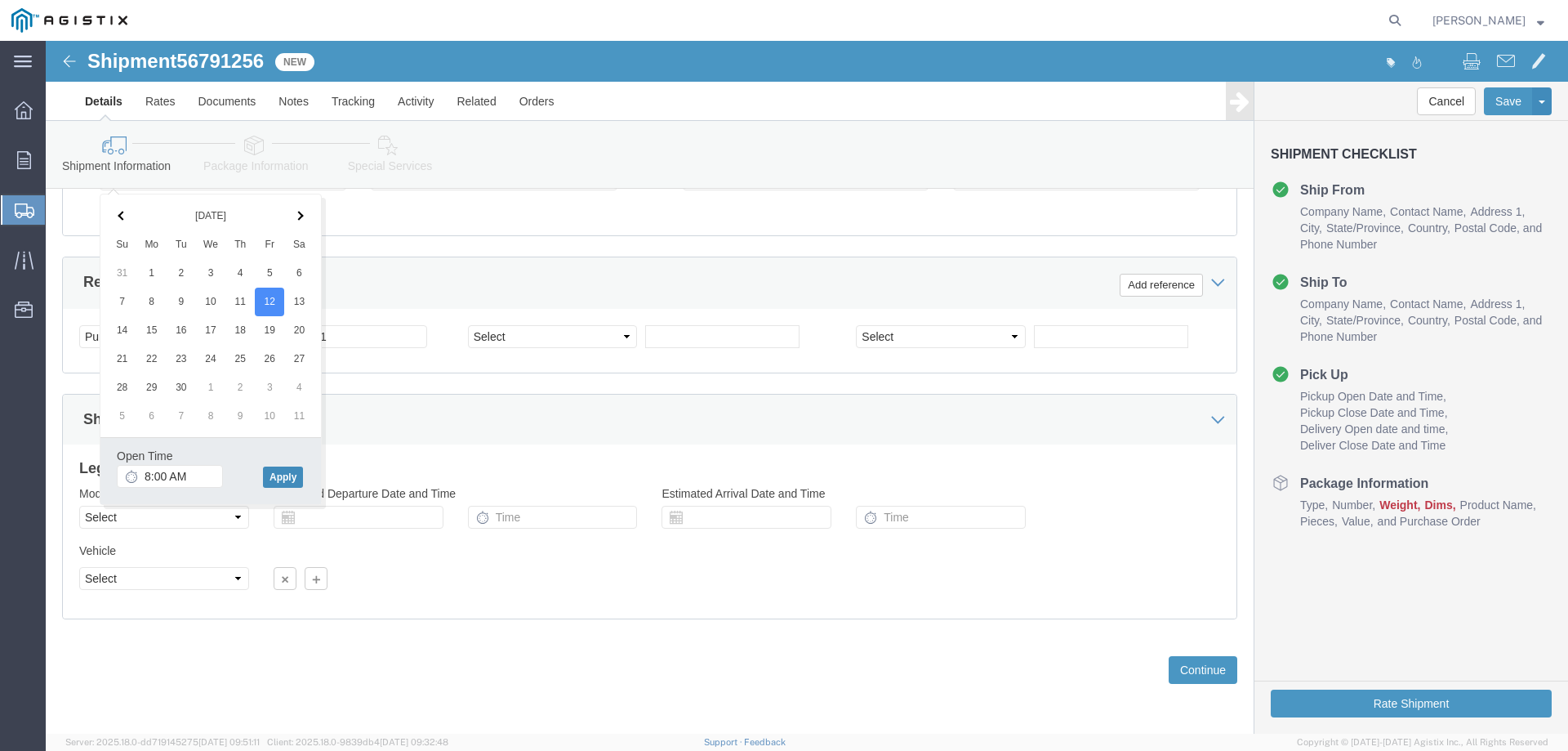
click button "Apply"
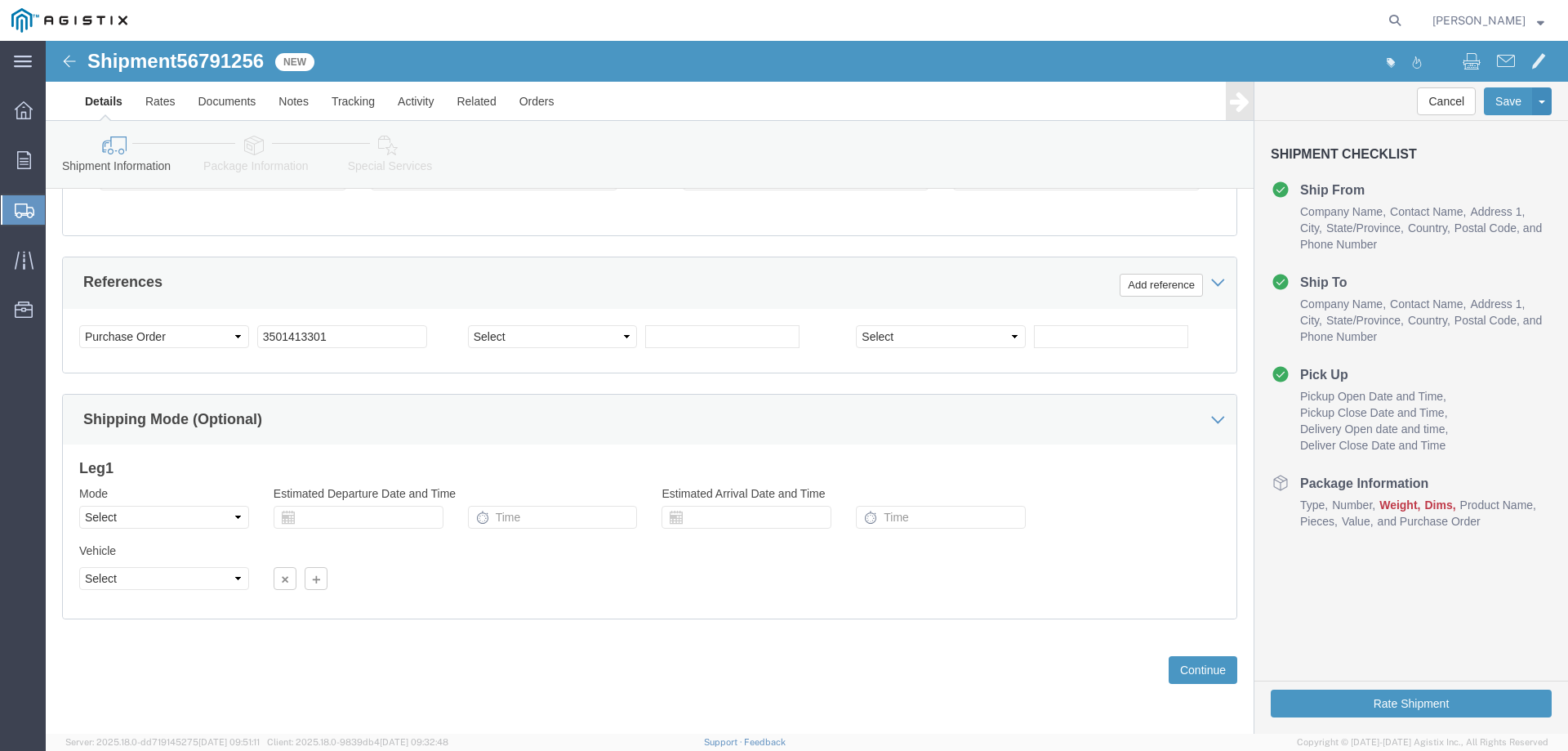
scroll to position [601, 0]
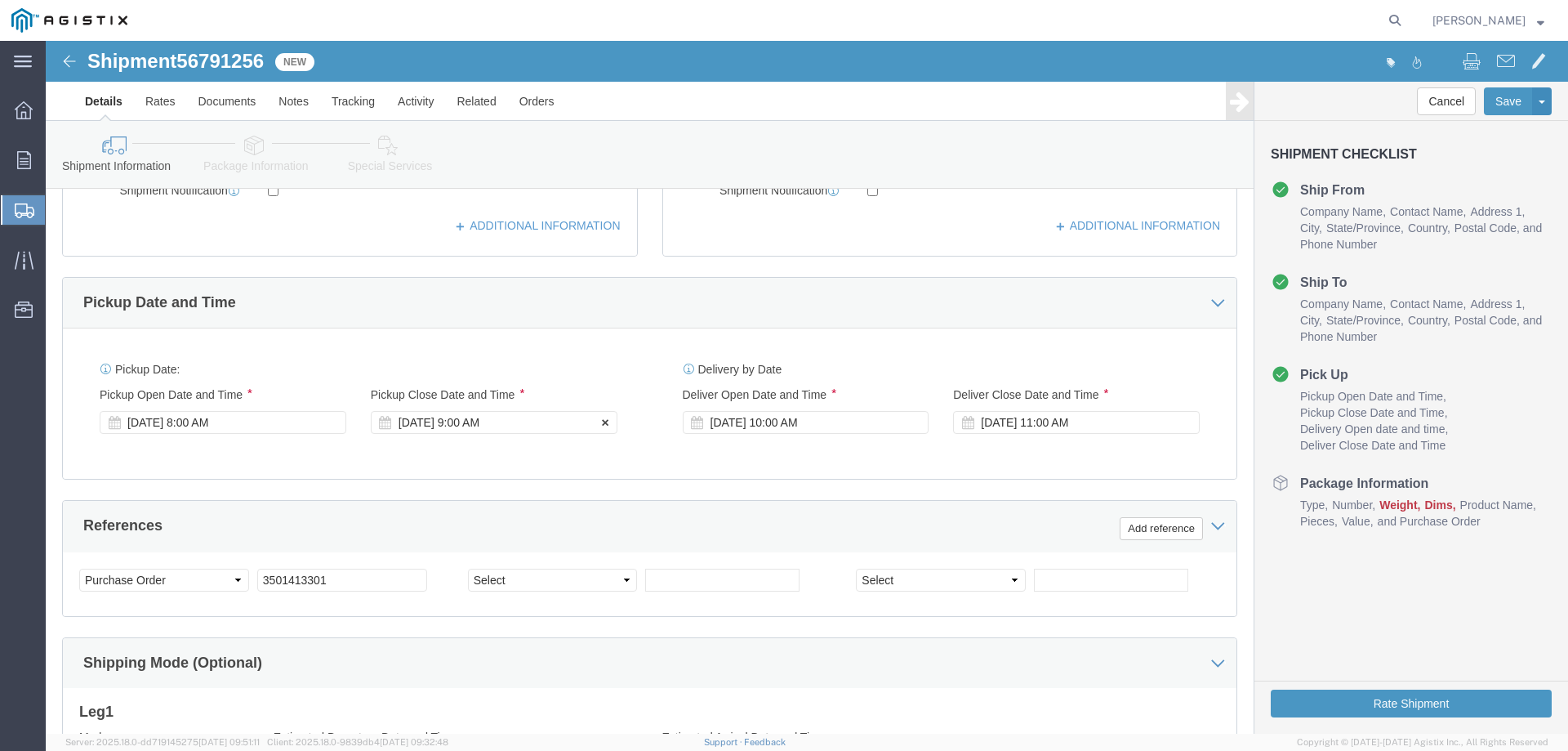
click div "[DATE] 9:00 AM"
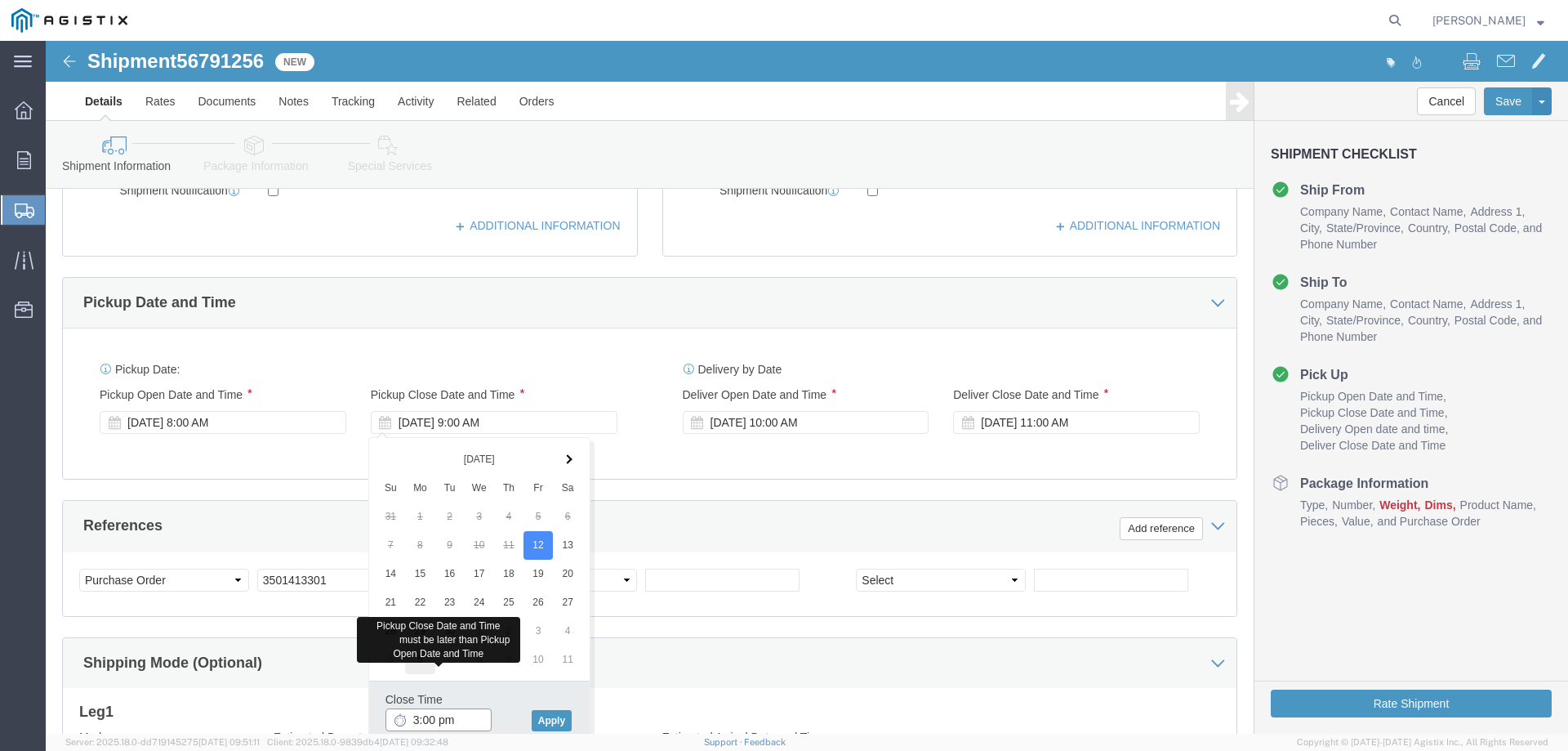
type input "3:00 pm"
type input "3:00 PM"
click button "Apply"
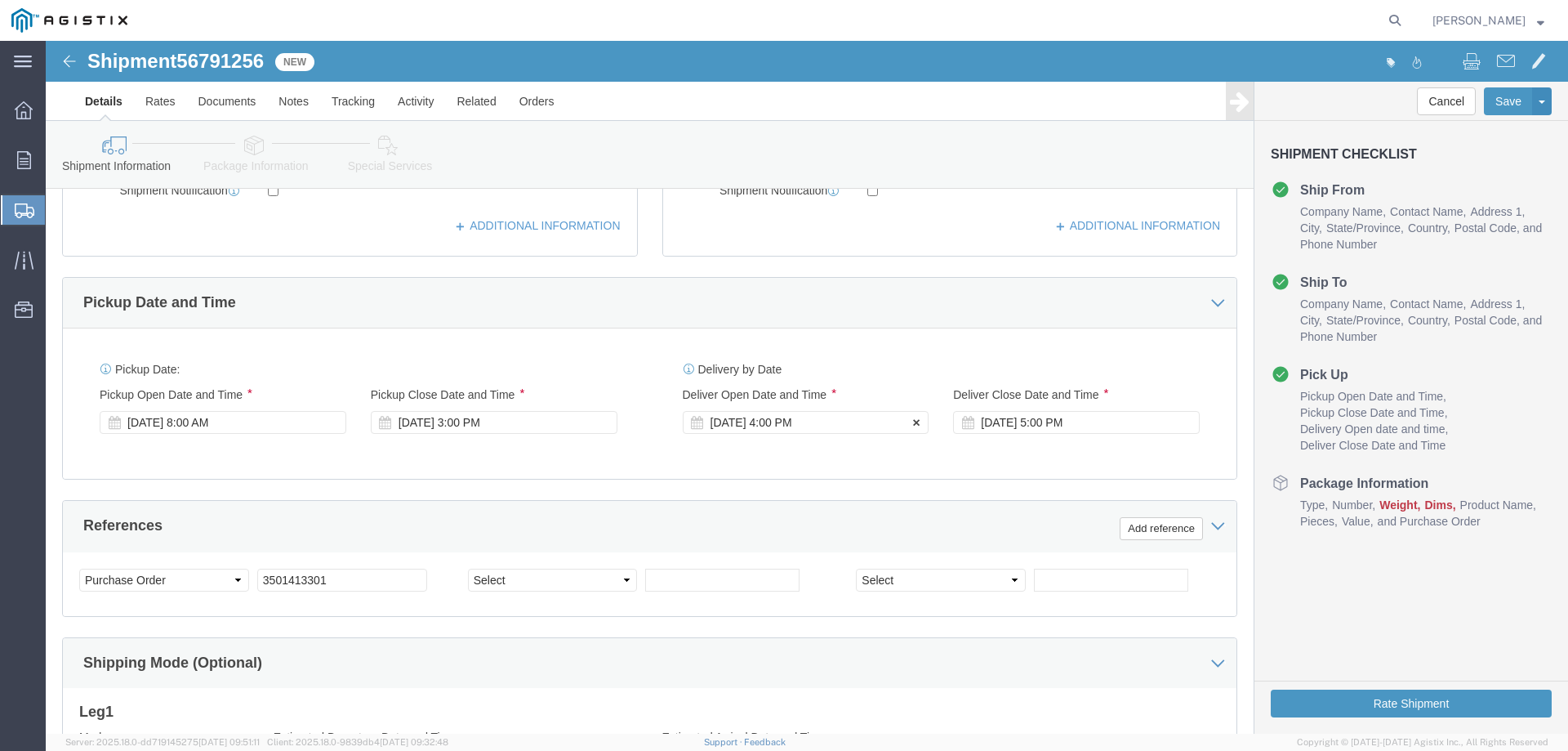
click div "[DATE] 4:00 PM"
click input "4:00 PM"
type input "8:00 am"
click button "Apply"
click div "[DATE] 9:00 AM"
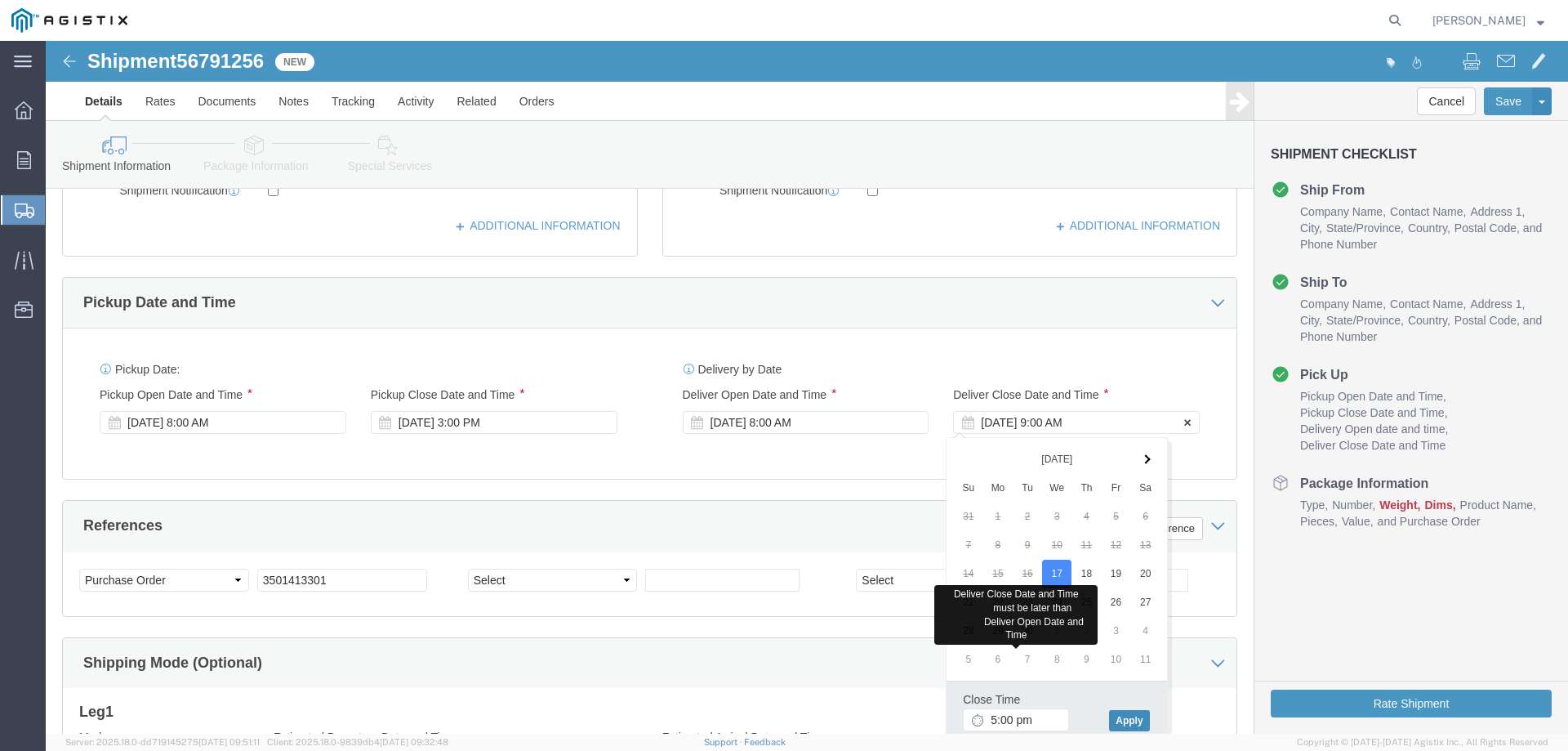
type input "5:00 PM"
click button "Apply"
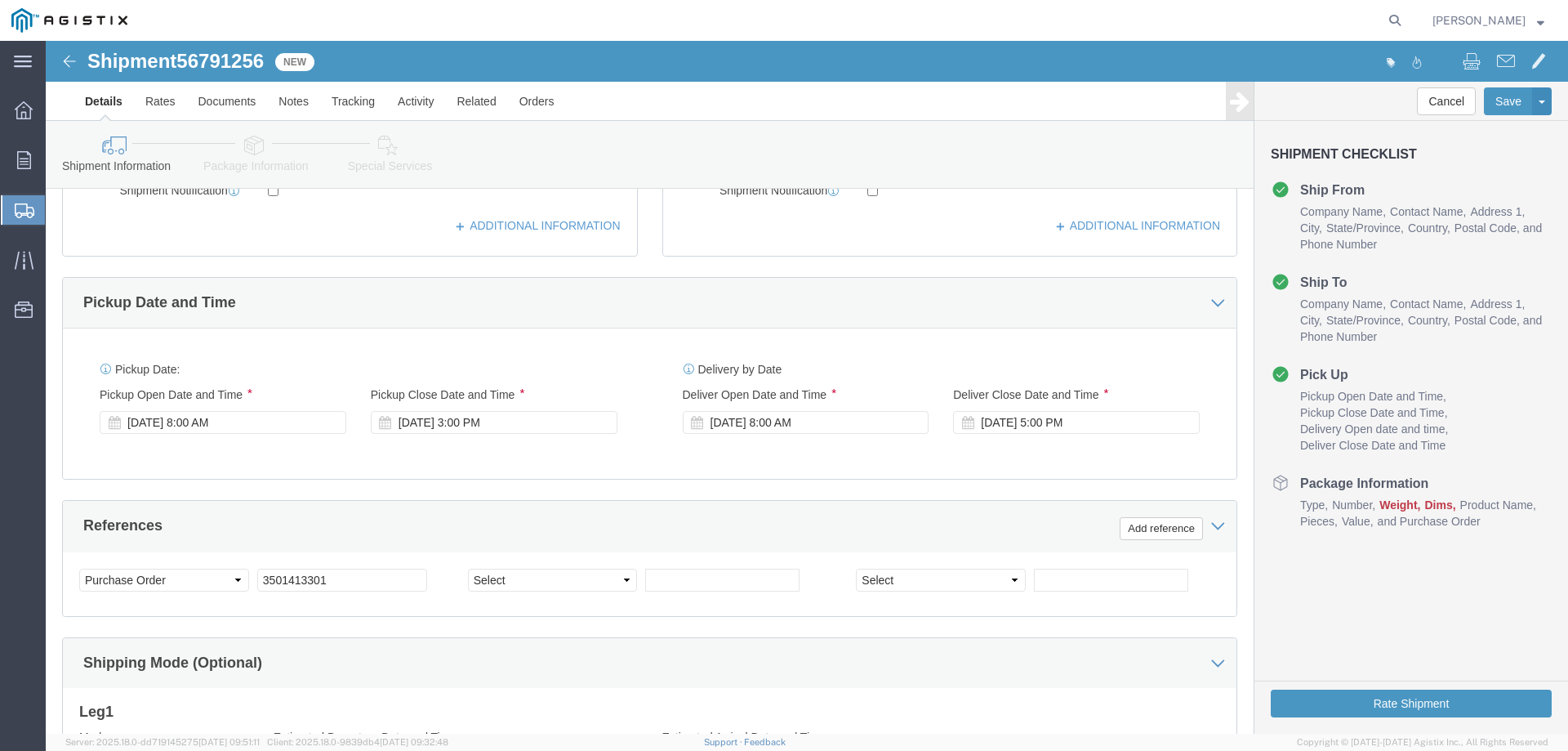
scroll to position [846, 0]
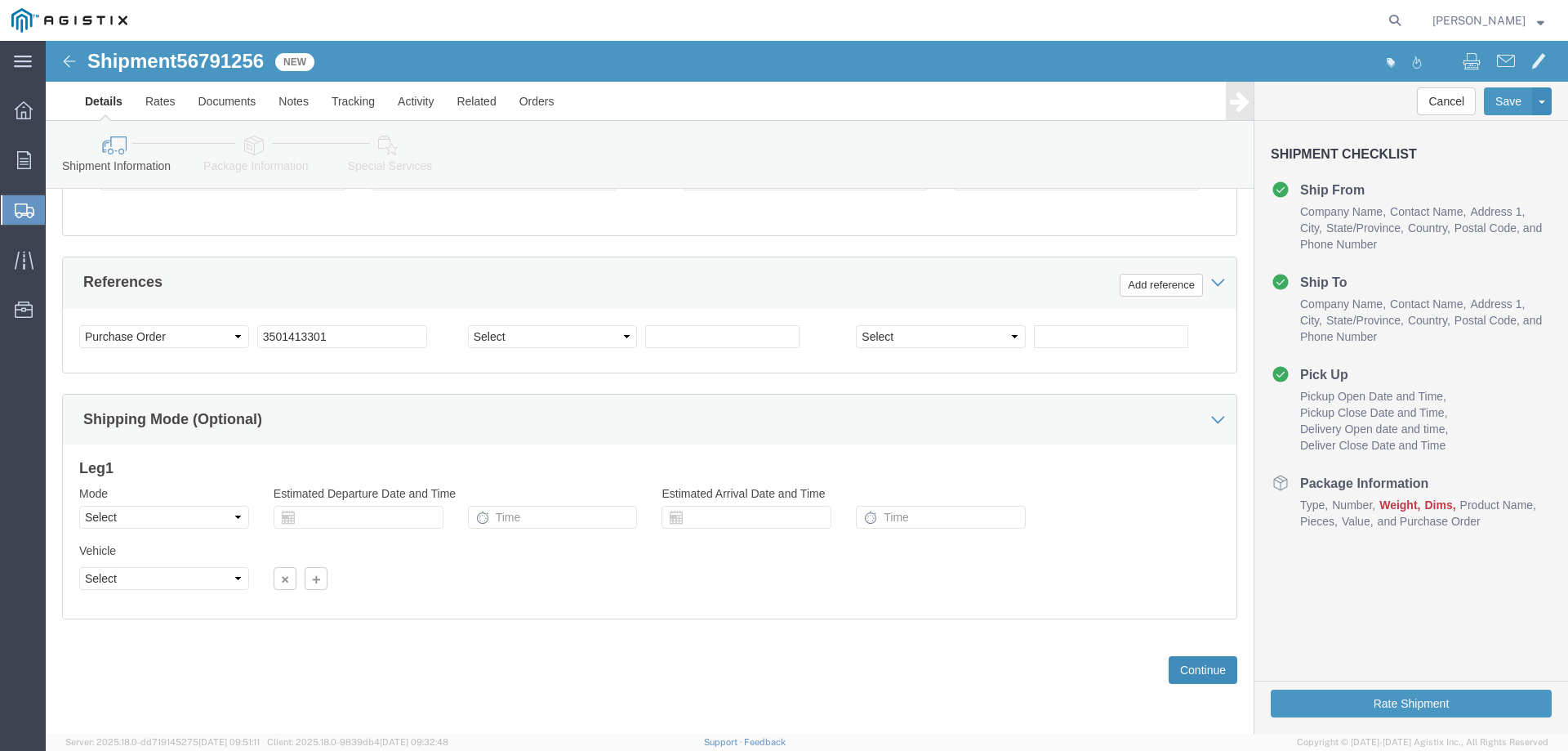
click button "Continue"
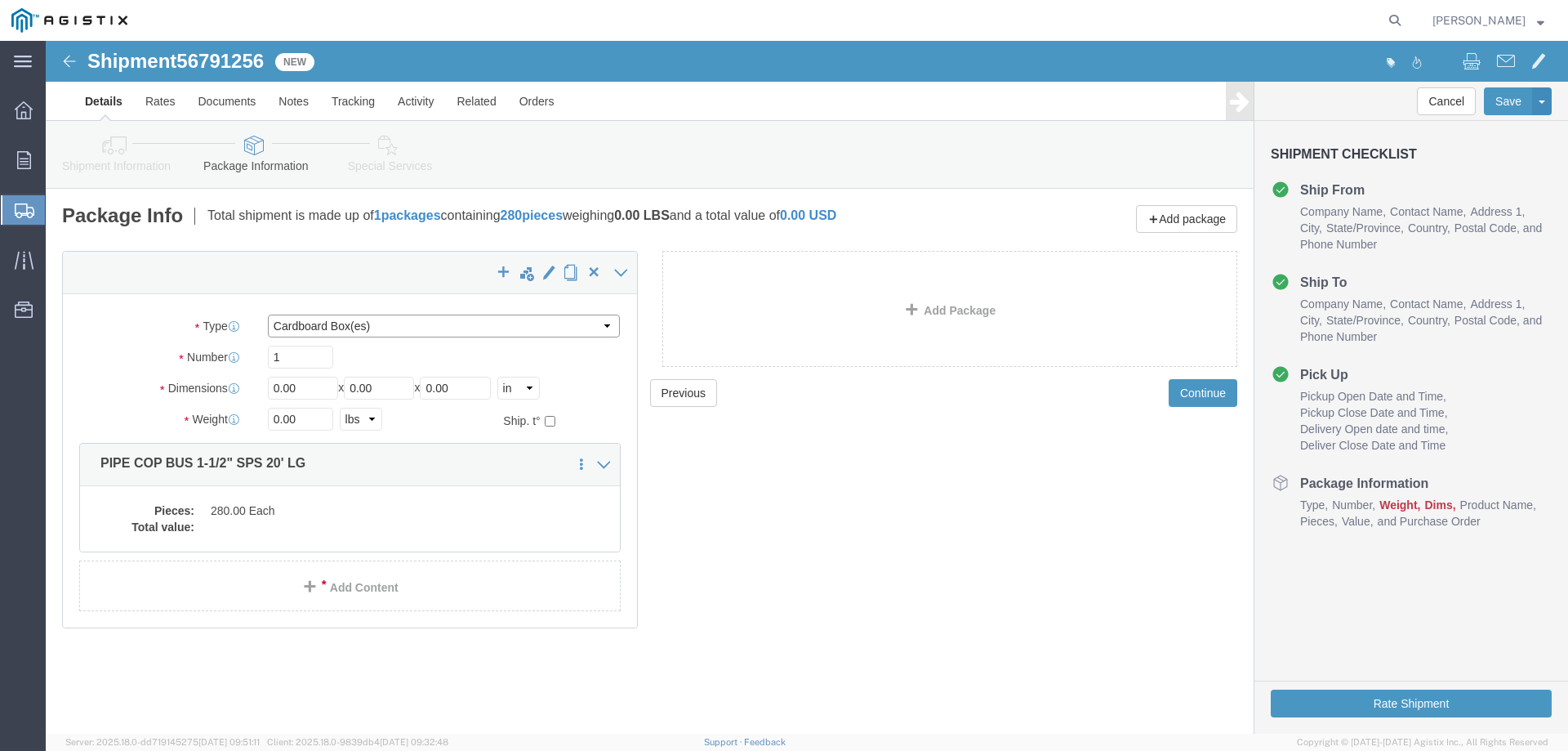
click select "Select Bulk Bundle(s) Cardboard Box(es) Carton(s) Crate(s) Drum(s) (Fiberboard)…"
select select "CRAT"
click select "Select Bulk Bundle(s) Cardboard Box(es) Carton(s) Crate(s) Drum(s) (Fiberboard)…"
drag, startPoint x: 236, startPoint y: 317, endPoint x: 220, endPoint y: 317, distance: 16.0
click div "1"
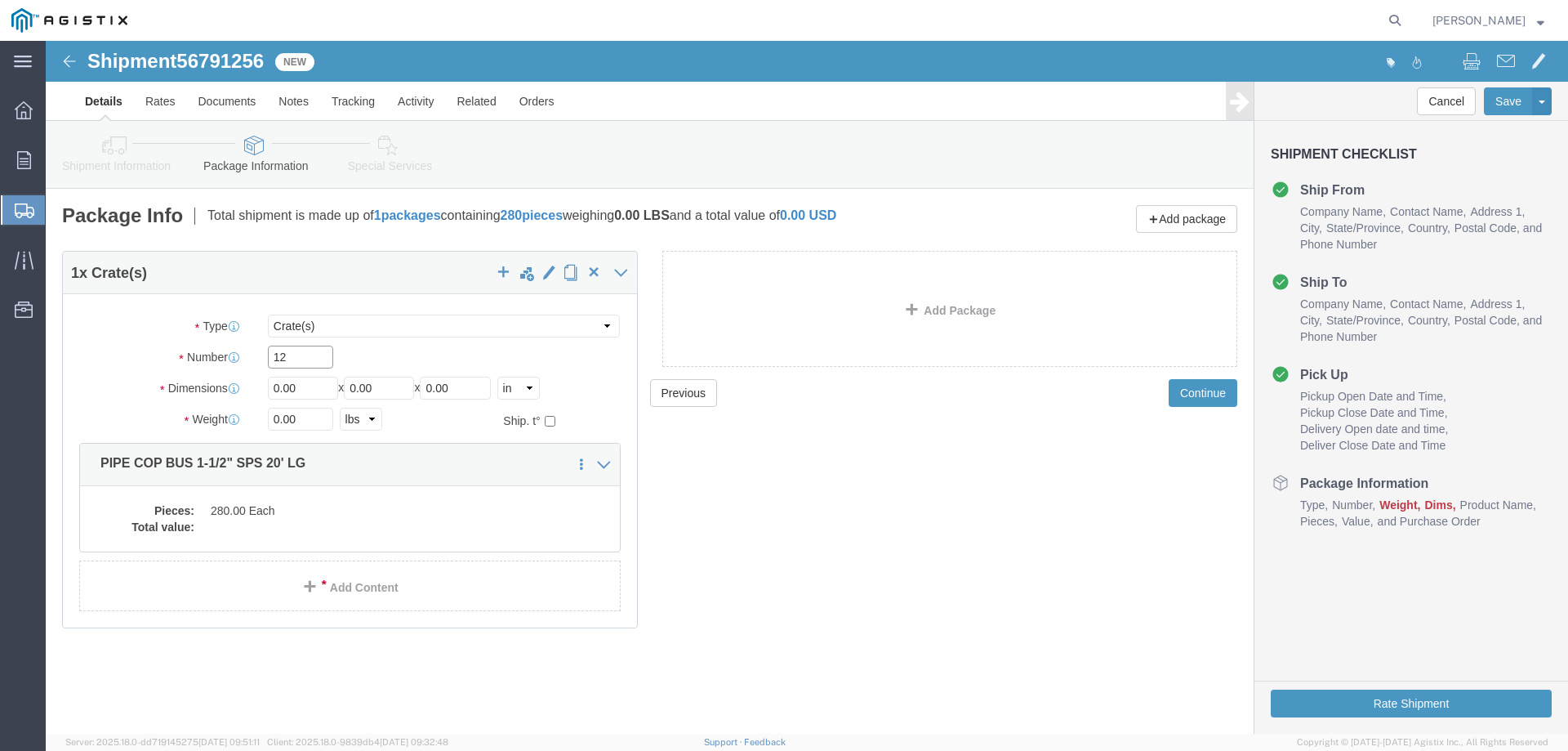
type input "1"
type input "2"
type input "240"
click icon
click input "0.00"
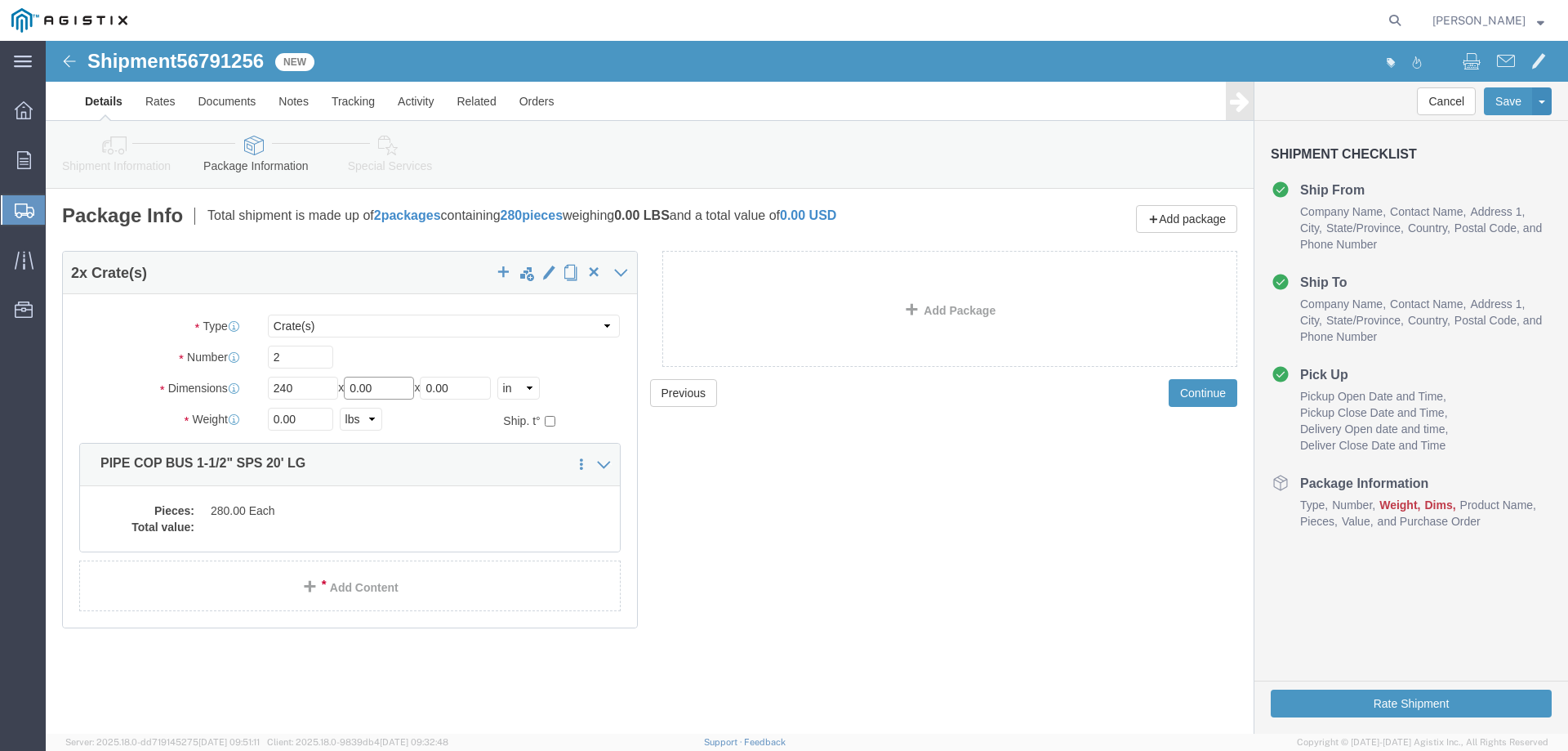
drag, startPoint x: 338, startPoint y: 347, endPoint x: 302, endPoint y: 339, distance: 36.9
click div "Length 240 x Width 0.00 x Height 0.00 Select cm ft in"
type input "11"
type input "6"
click dd
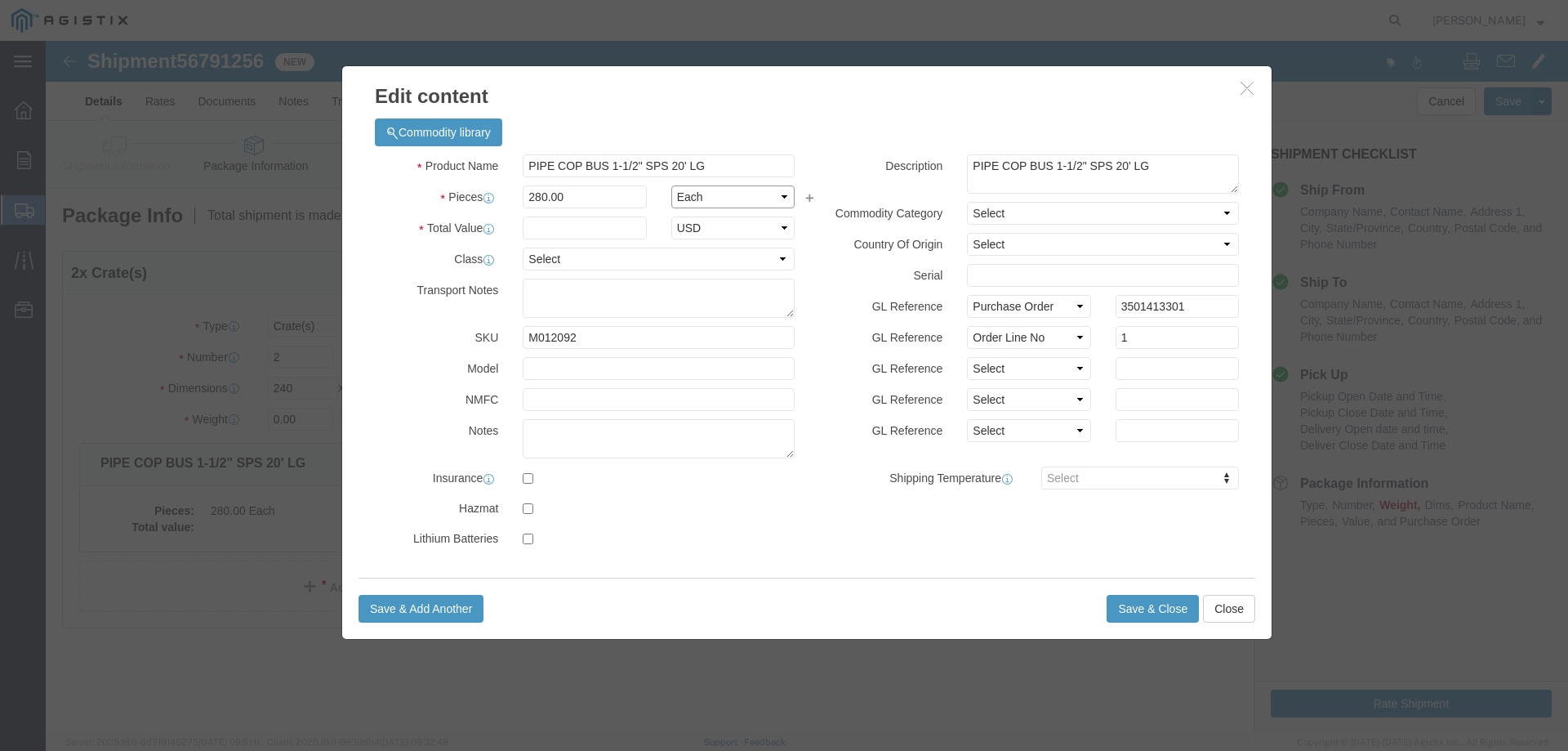
click select "Select Bag Barrels 100Board Feet Bottle Box Blister Pack Carats Can Capsule Car…"
select select "FT"
click select "Select Bag Barrels 100Board Feet Bottle Box Blister Pack Carats Can Capsule Car…"
click input "text"
type input "1"
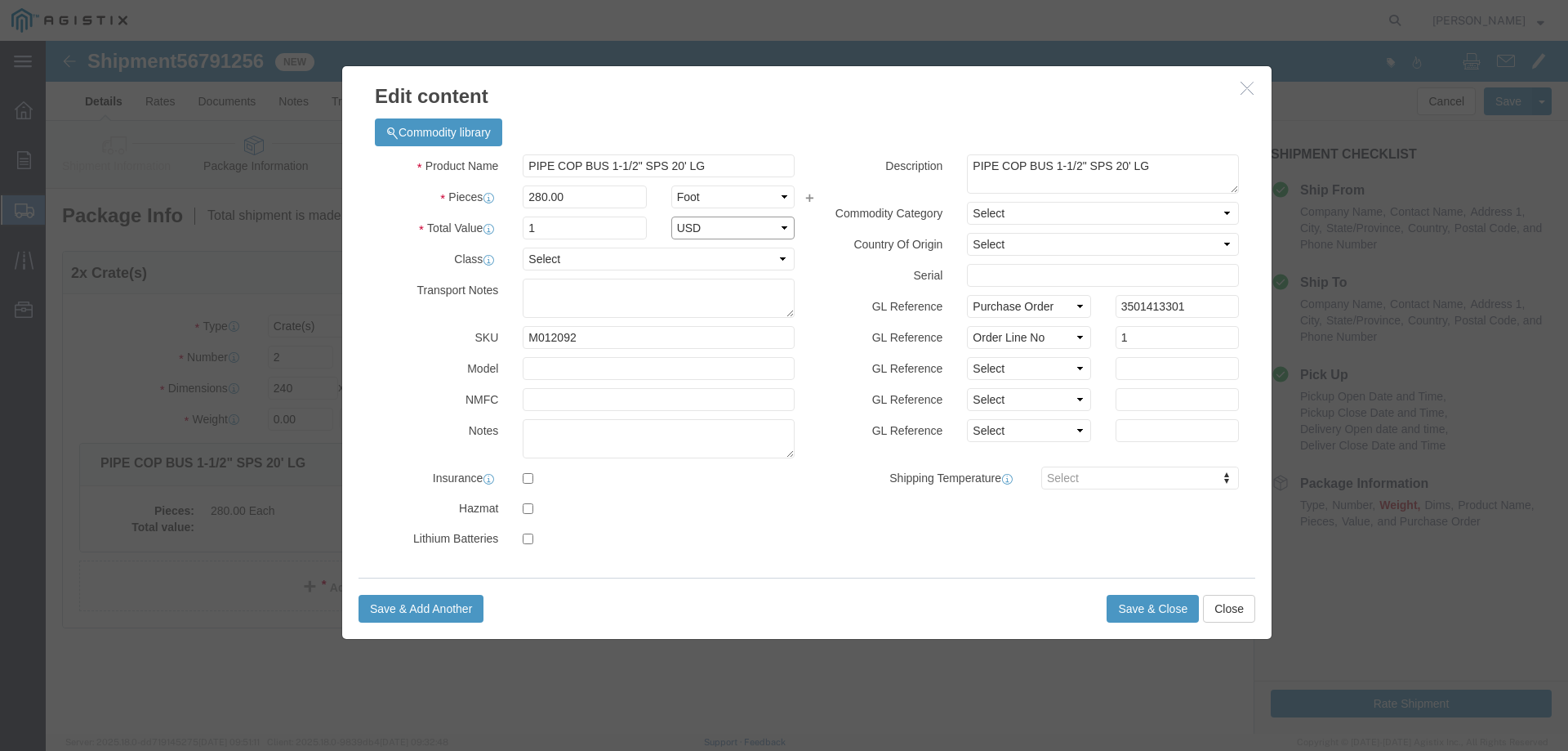
select select "USD"
click select "Select 50 55 60 65 70 85 92.5 100 125 175 250 300 400"
select select "100"
click select "Select 50 55 60 65 70 85 92.5 100 125 175 250 300 400"
click textarea
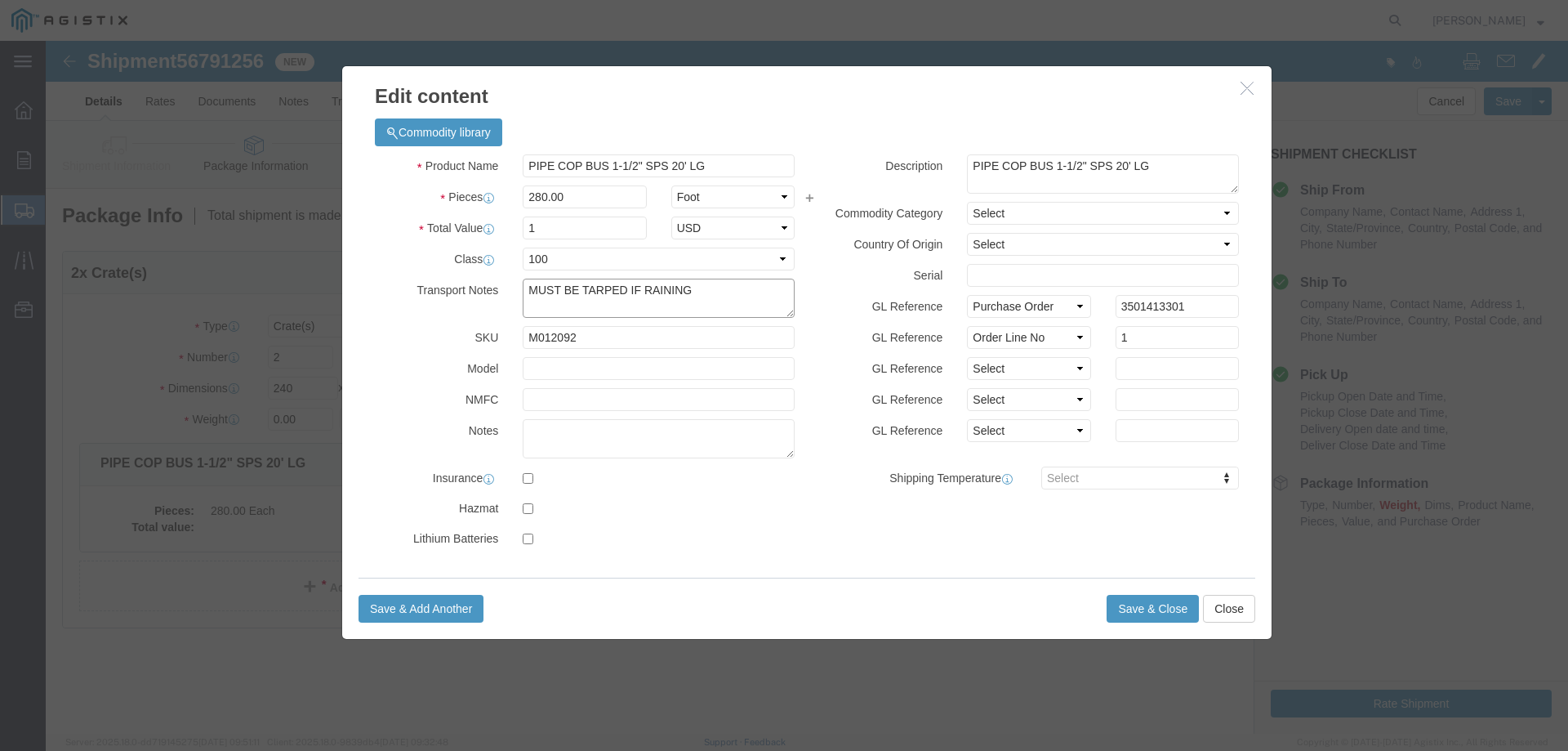
type textarea "MUST BE TARPED IF RAINING"
click button "Save & Close"
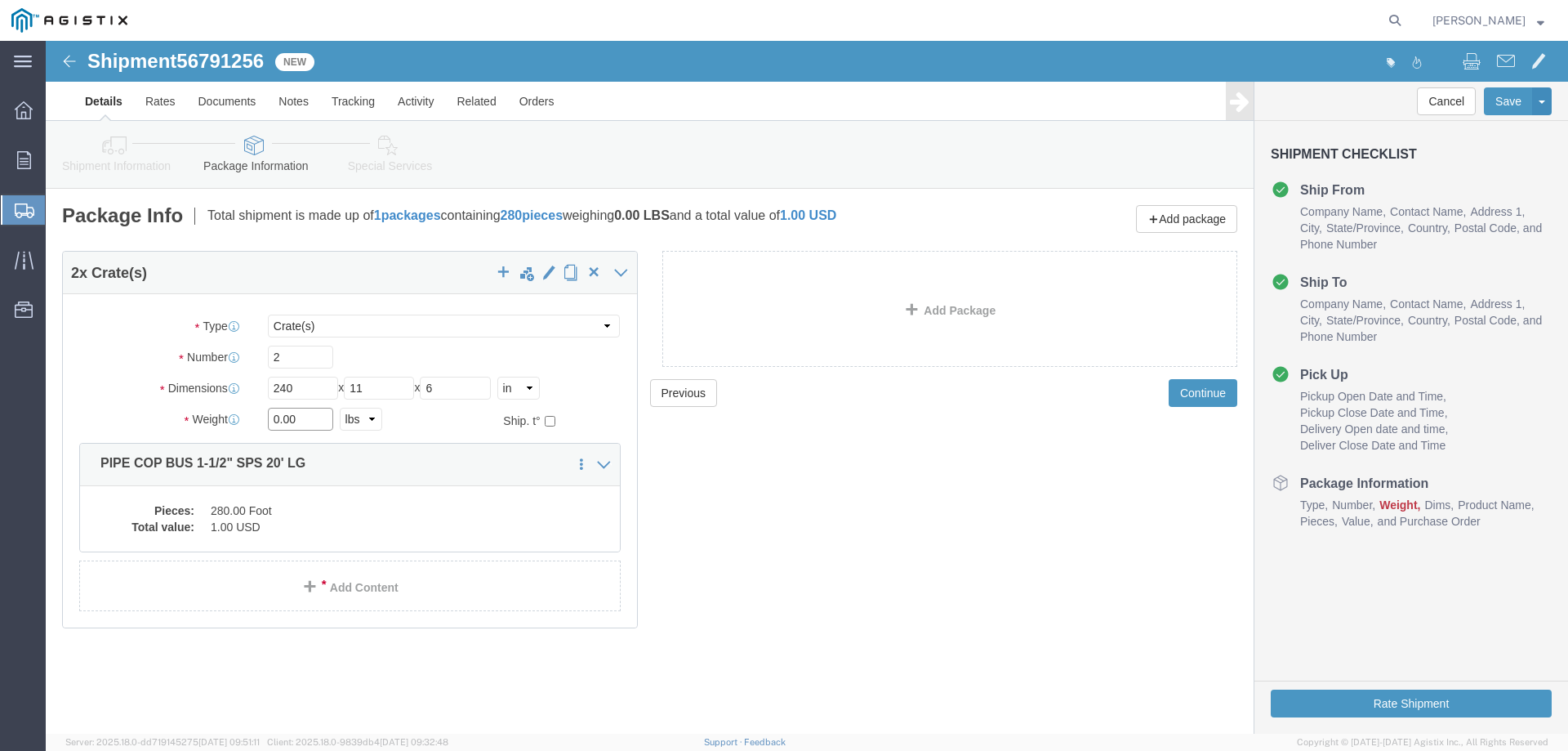
click input "0.00"
drag, startPoint x: 254, startPoint y: 382, endPoint x: 208, endPoint y: 382, distance: 46.0
click div "Weight 0.00 Select kgs lbs Ship. t°"
type input "1105"
click dd "280.00 Foot"
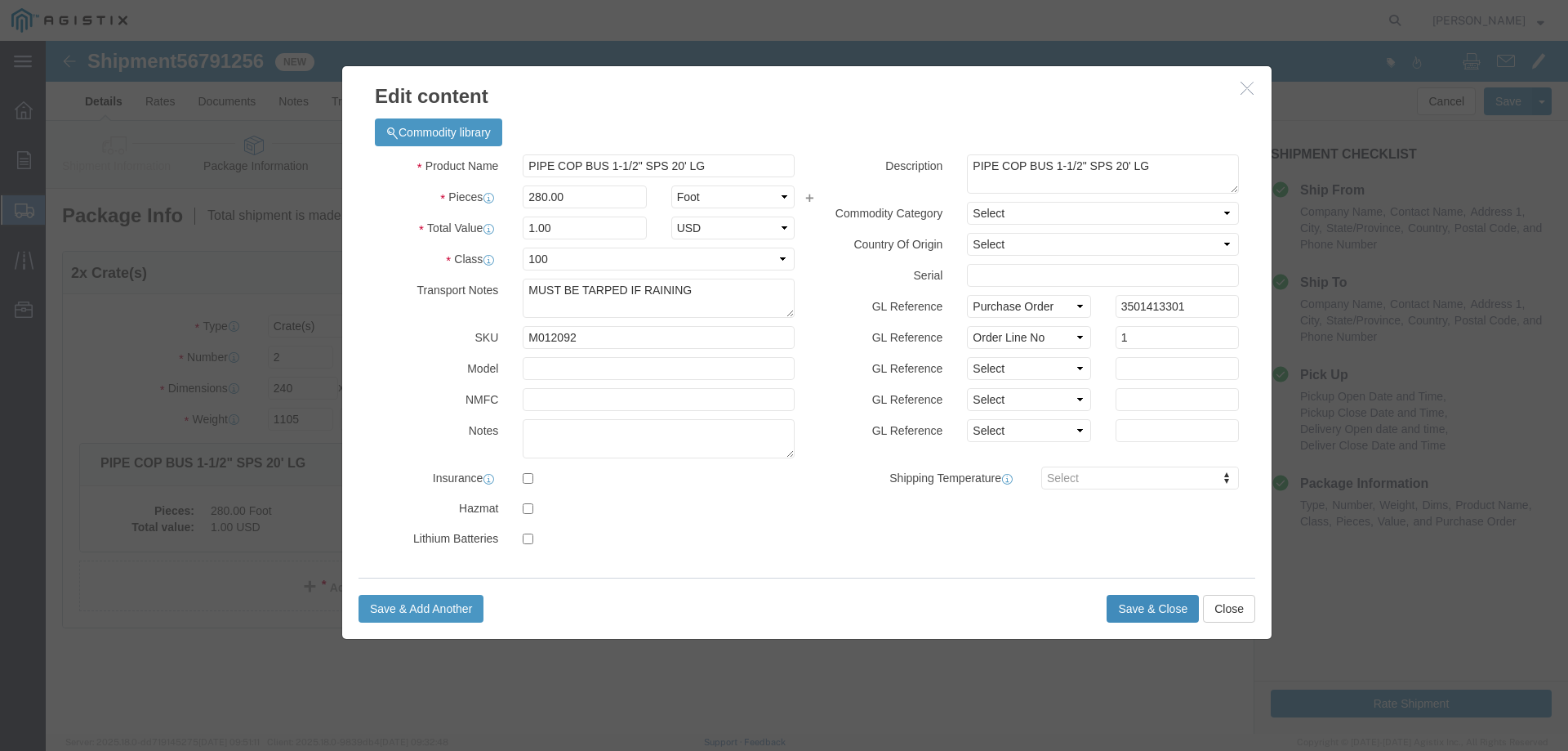
click button "Save & Close"
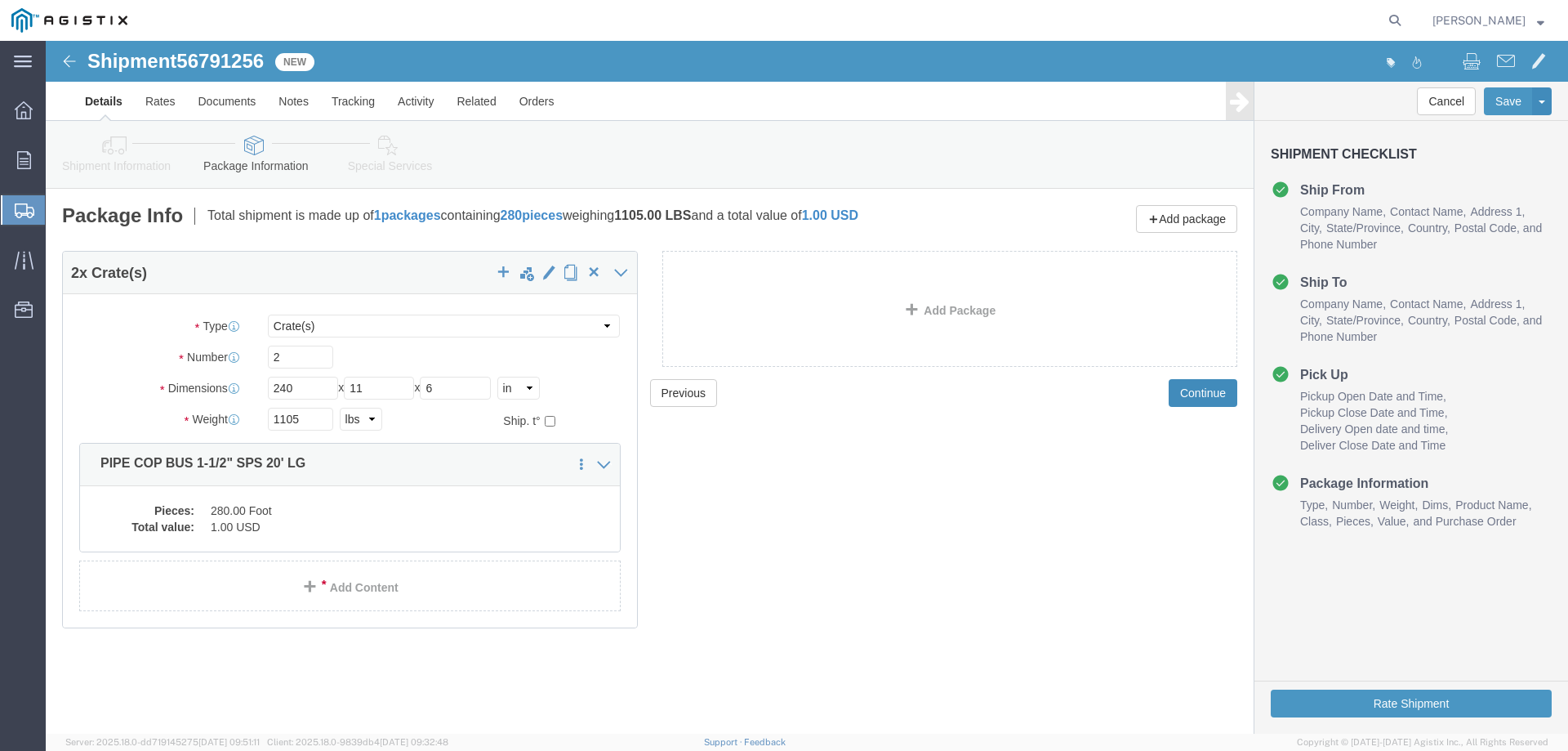
click button "Continue"
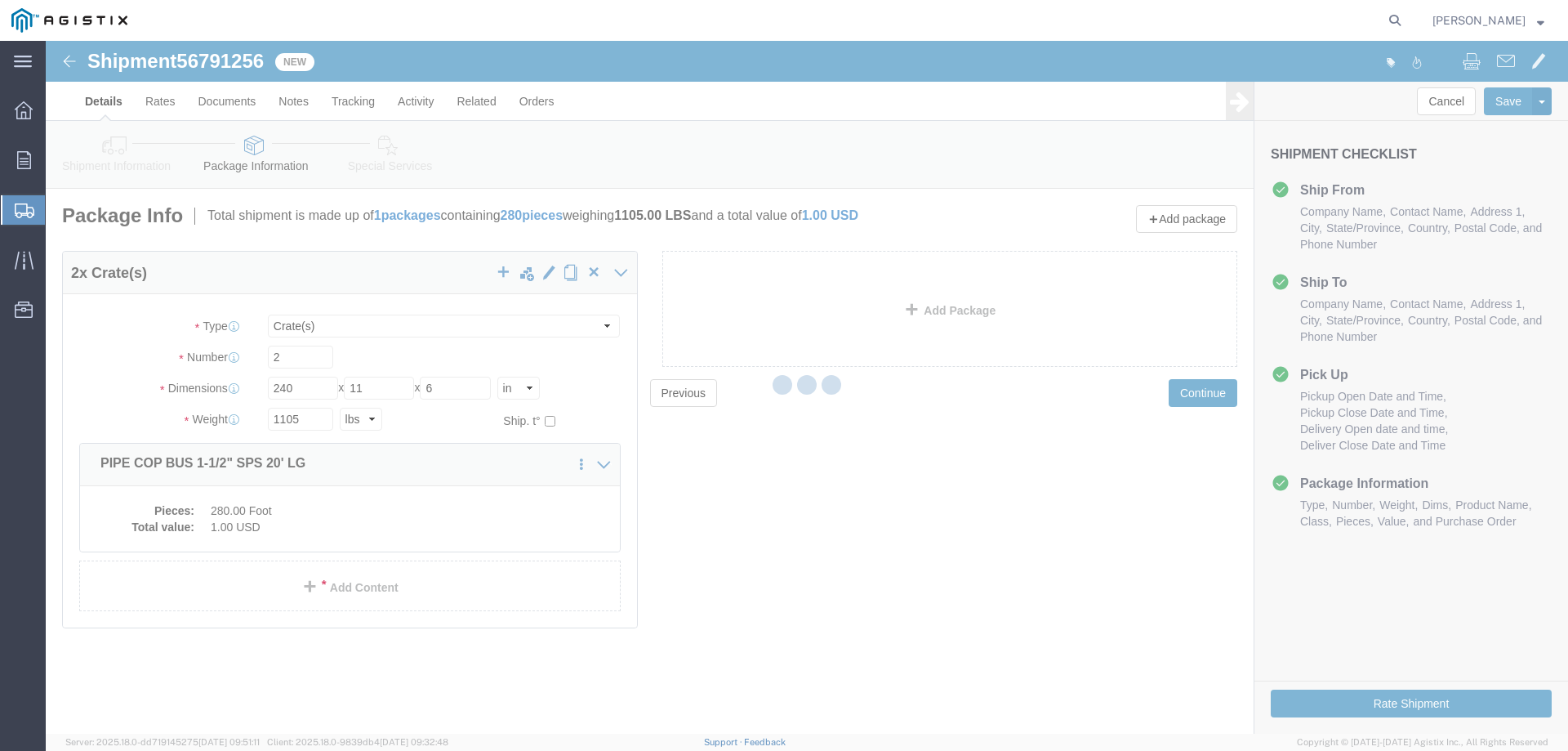
select select
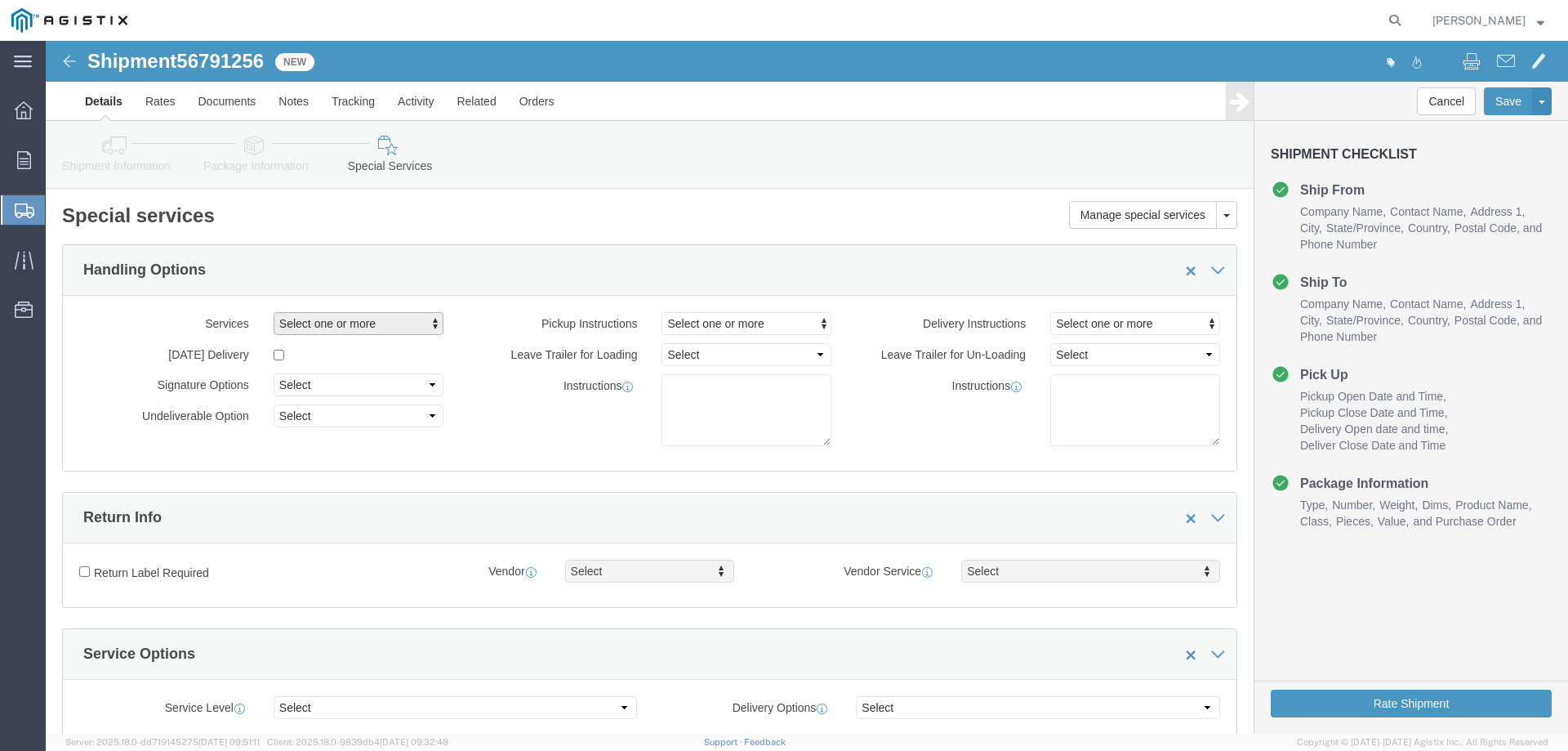
click span "button"
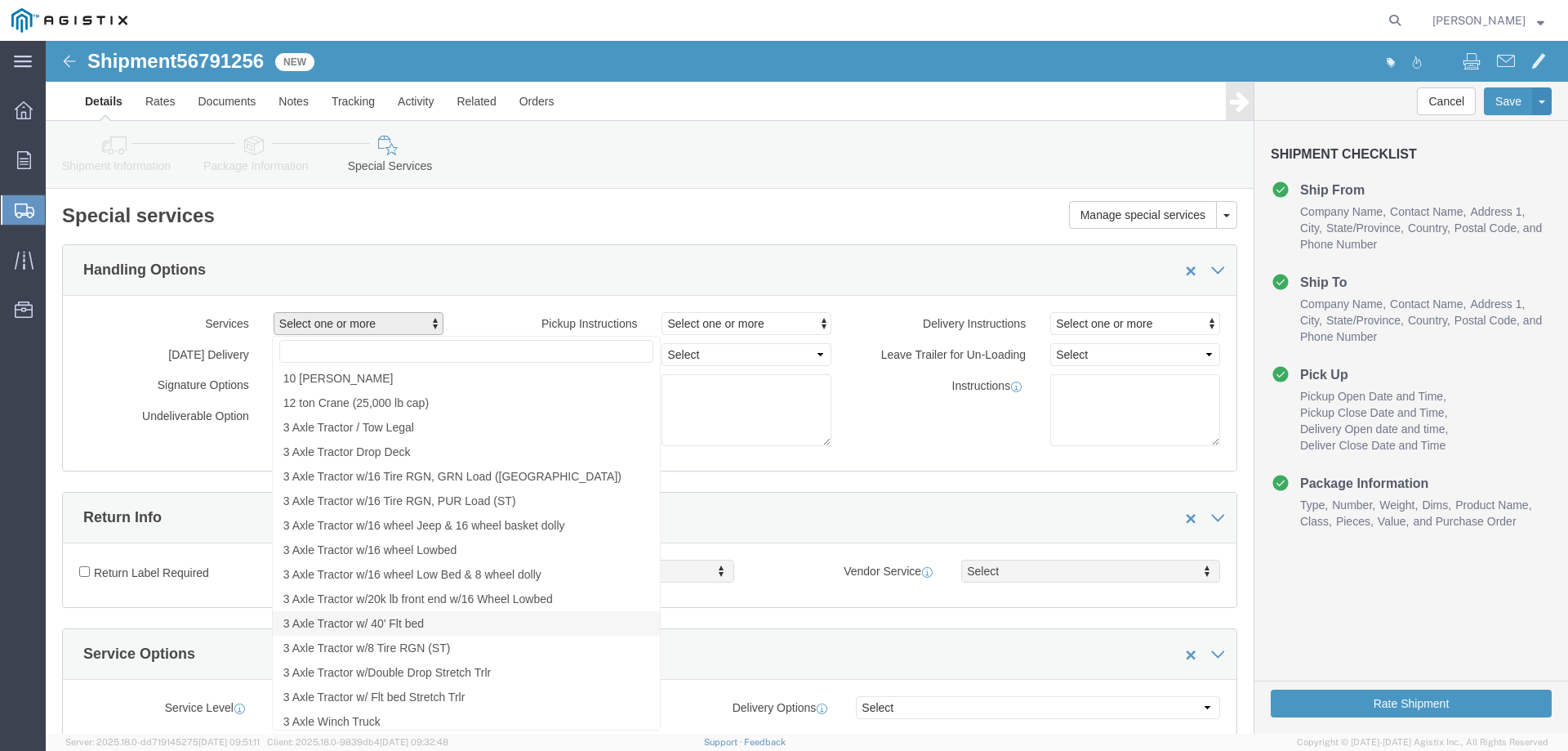
click span "3 Axle Tractor w/ 40' Flt bed"
select select "VEHICLE_3FLT"
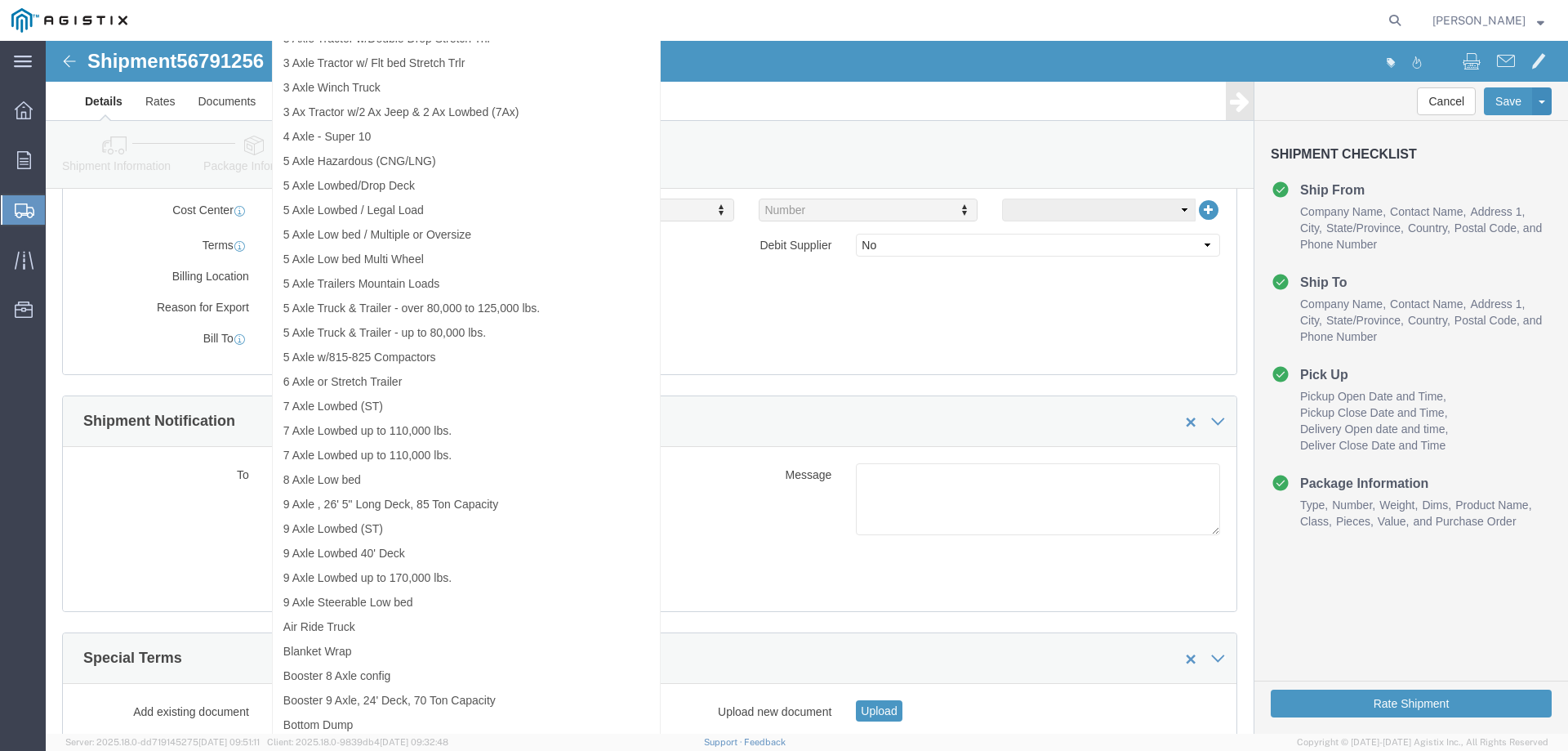
scroll to position [763, 0]
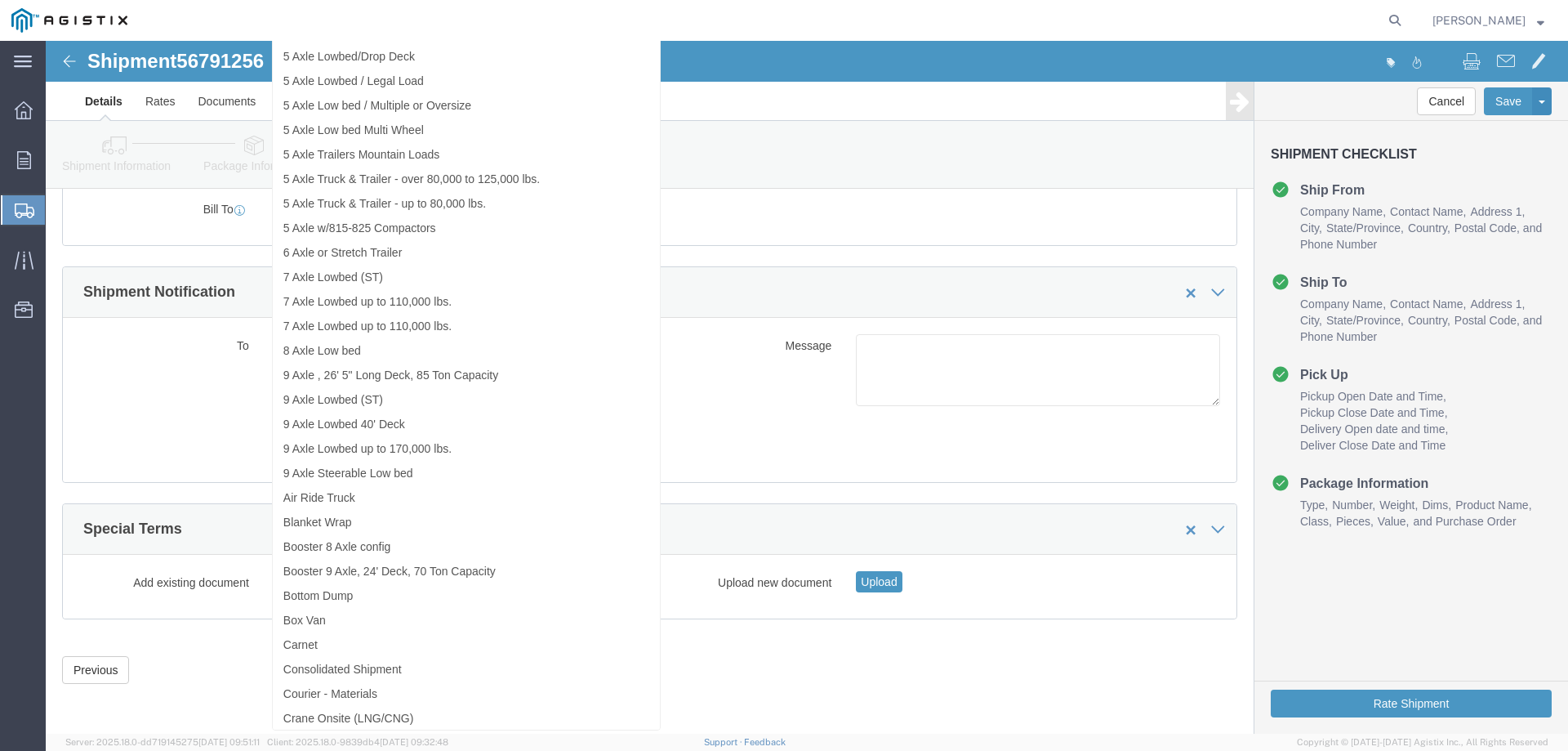
click div "Previous Continue"
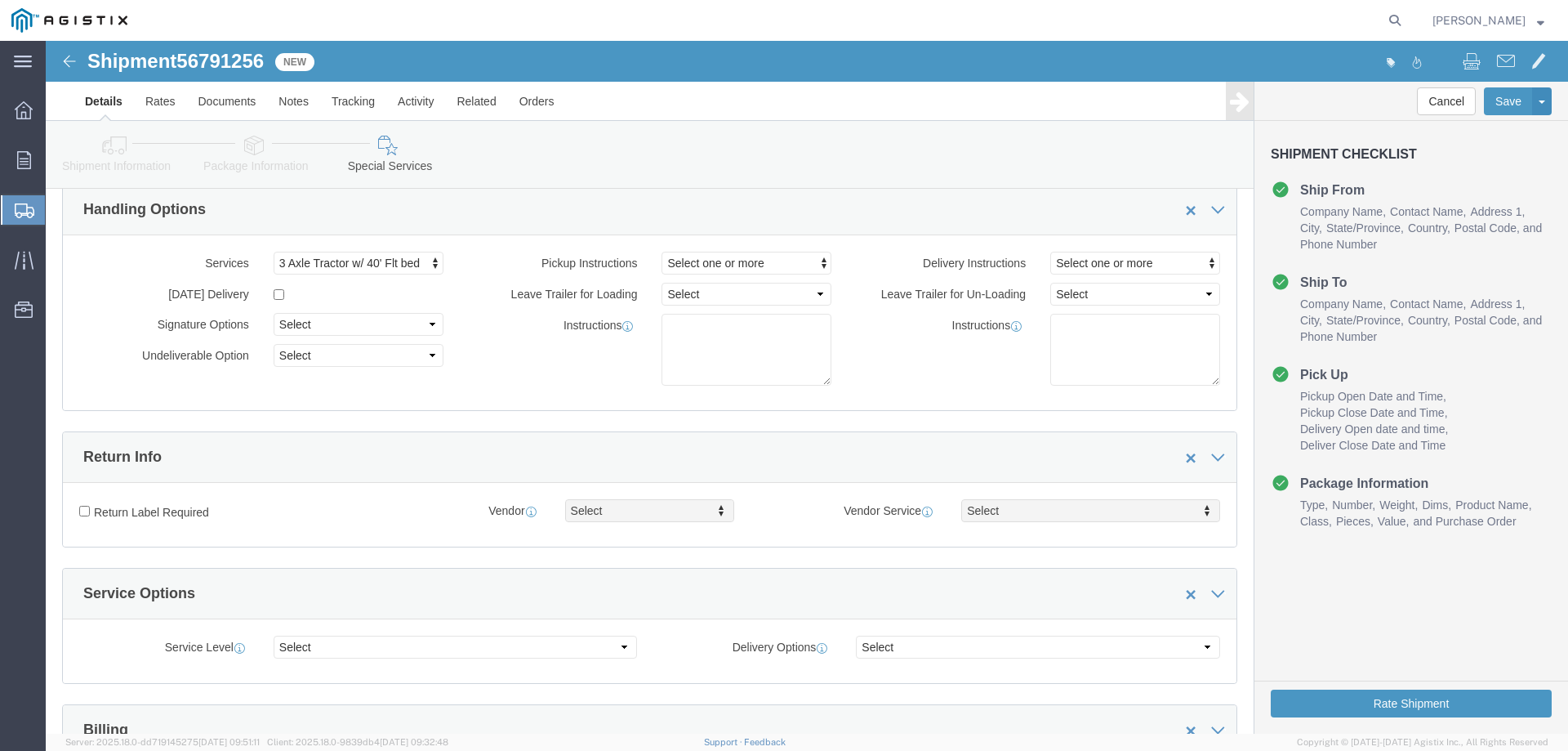
scroll to position [0, 0]
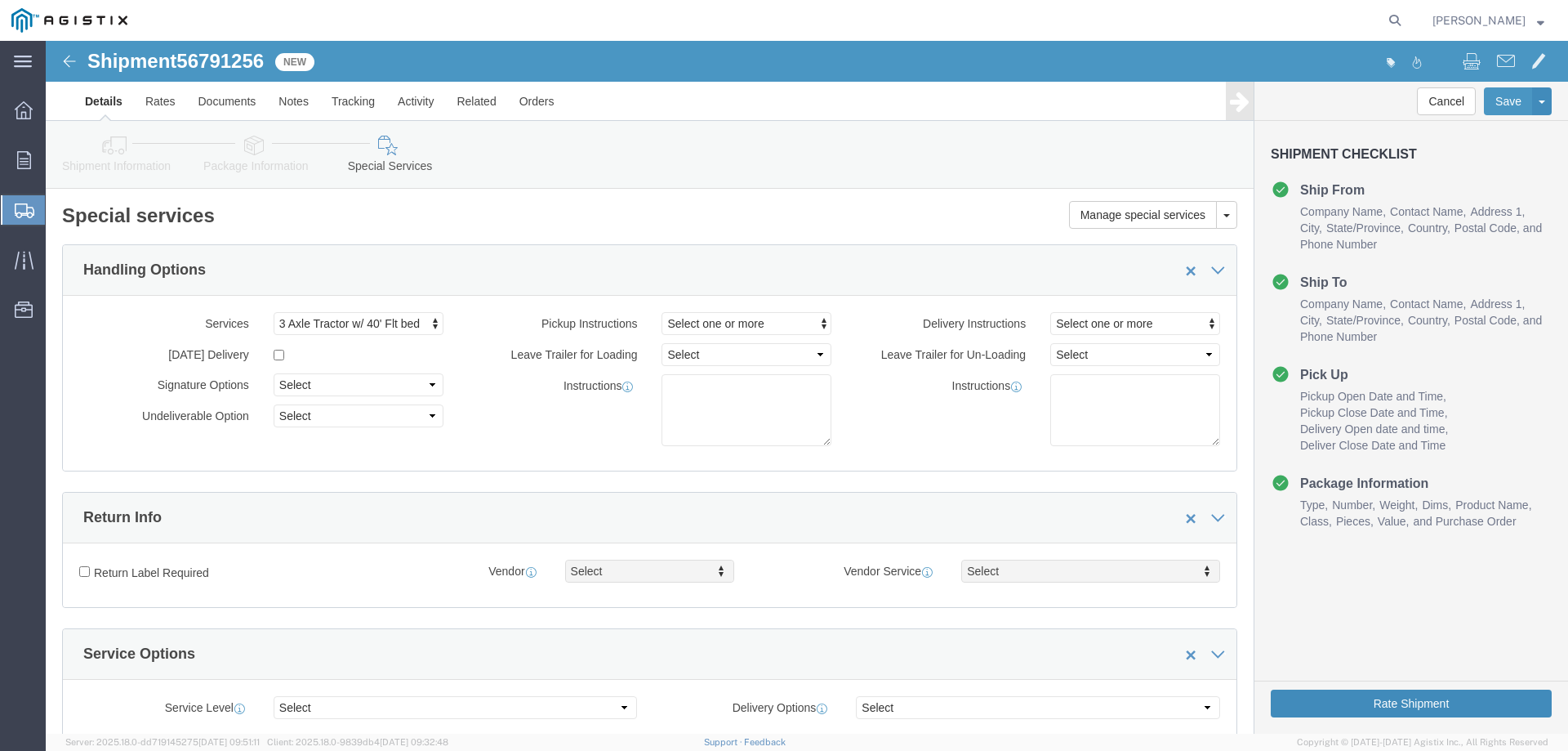
click button "Rate Shipment"
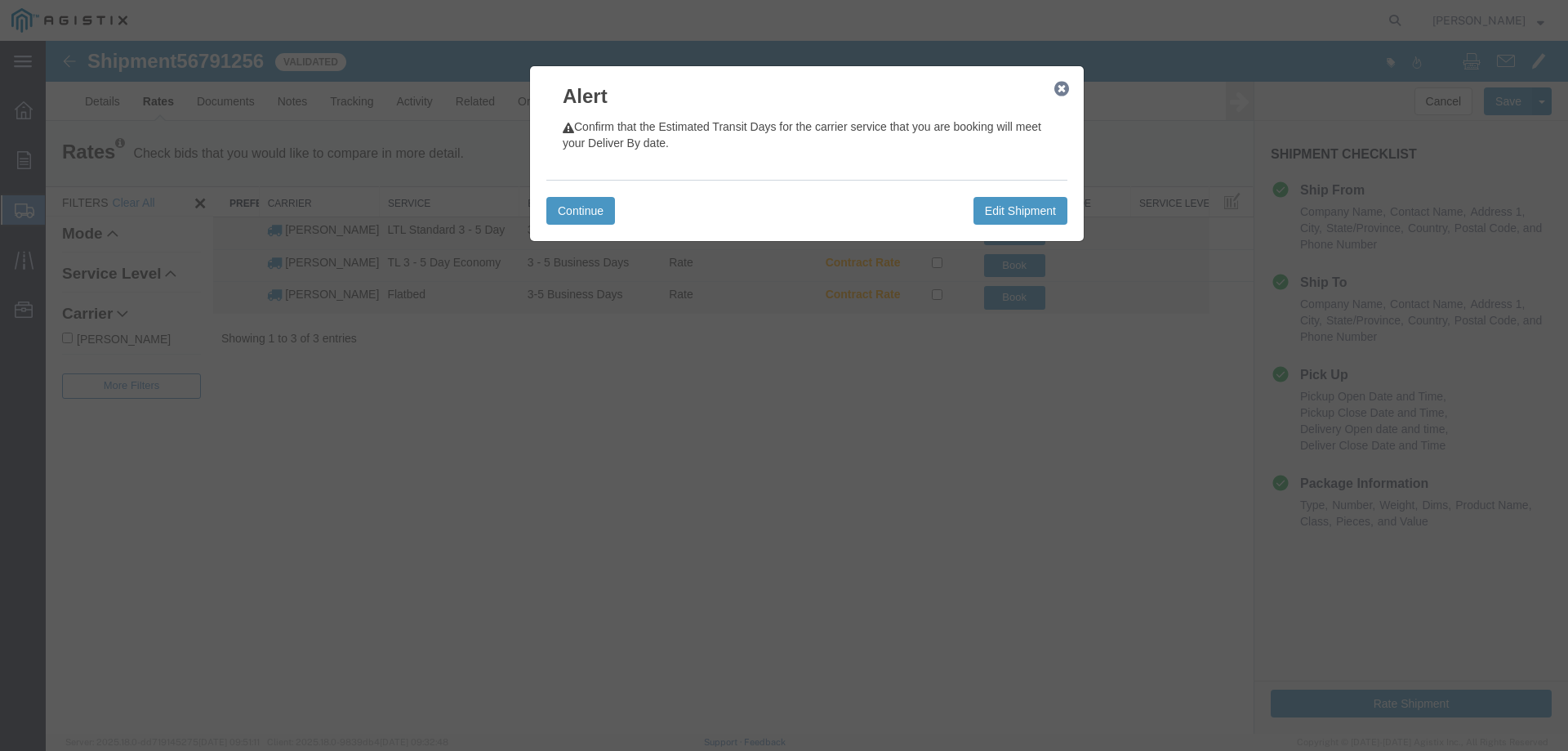
click at [1054, 95] on icon "button" at bounding box center [1061, 89] width 15 height 13
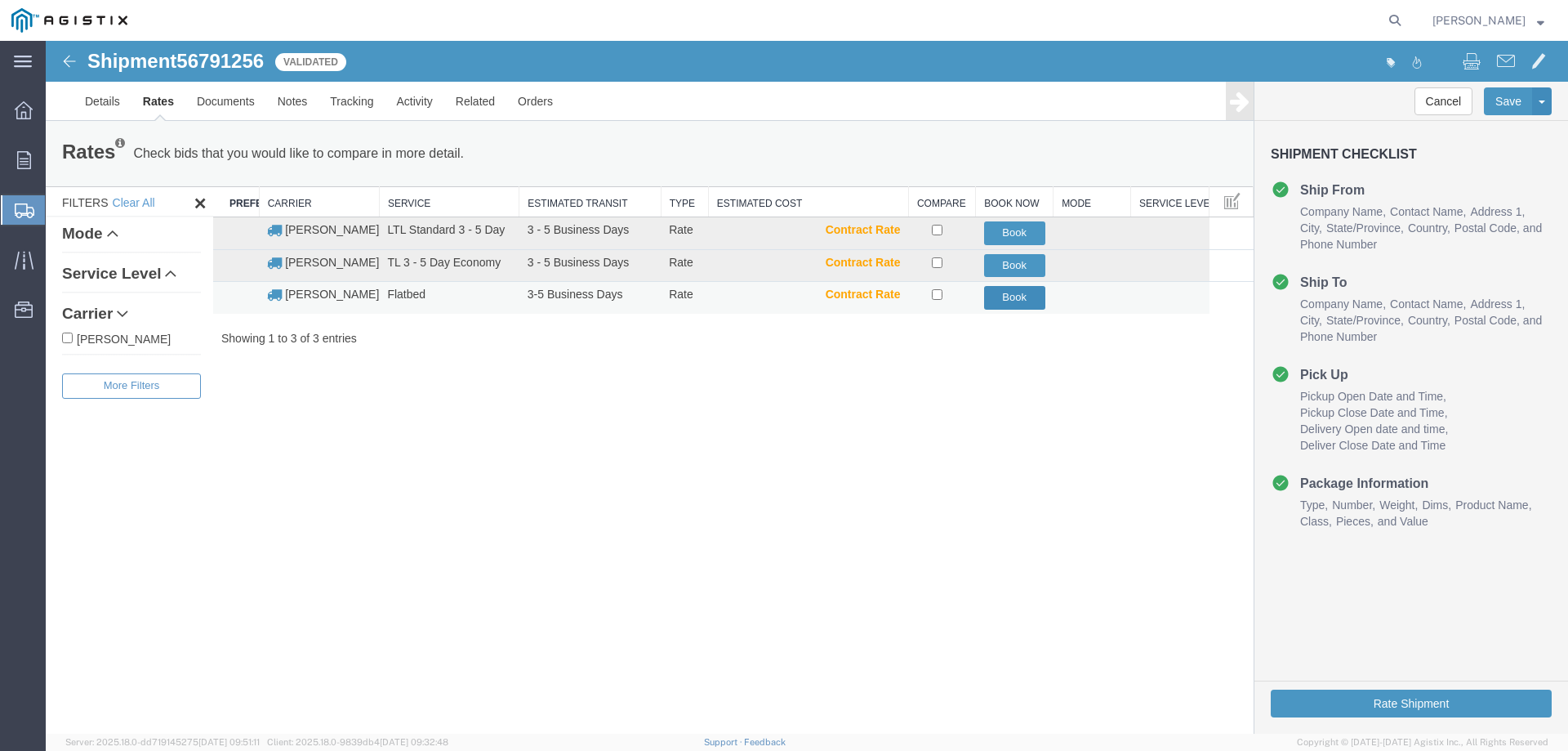
click at [1007, 305] on button "Book" at bounding box center [1015, 297] width 62 height 24
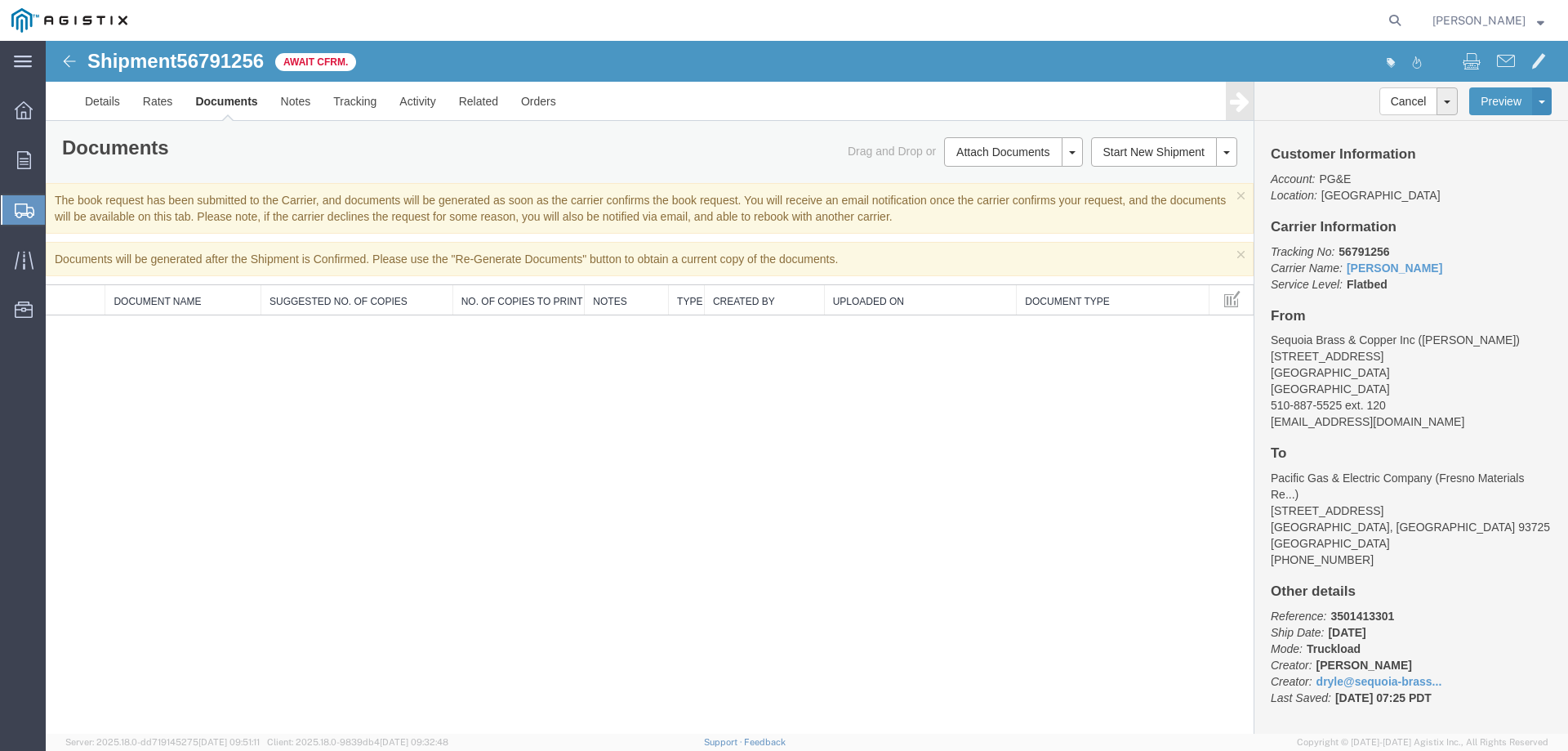
click at [1518, 18] on span "[PERSON_NAME]" at bounding box center [1479, 20] width 93 height 18
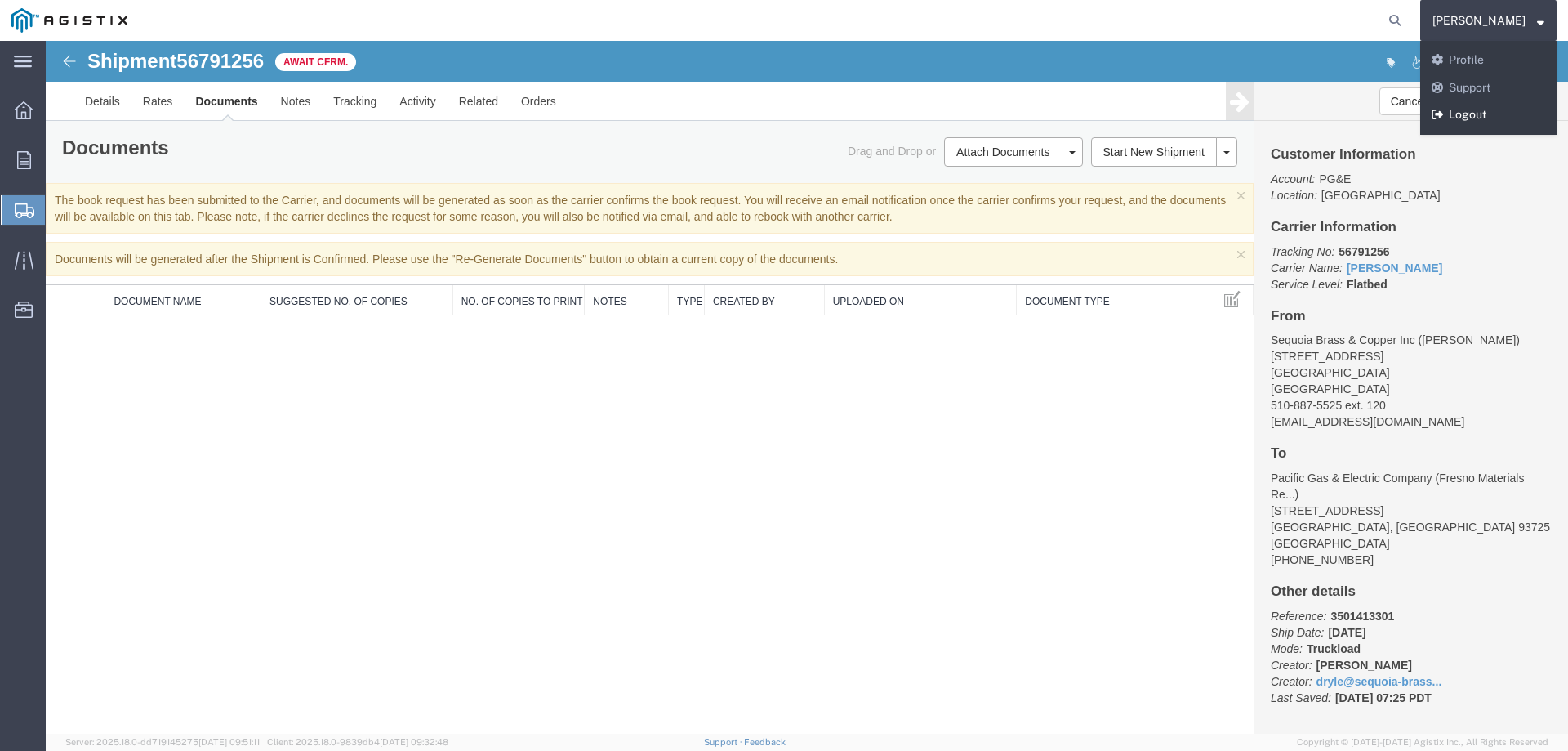
click at [1511, 108] on link "Logout" at bounding box center [1488, 115] width 136 height 28
